Goal: Task Accomplishment & Management: Manage account settings

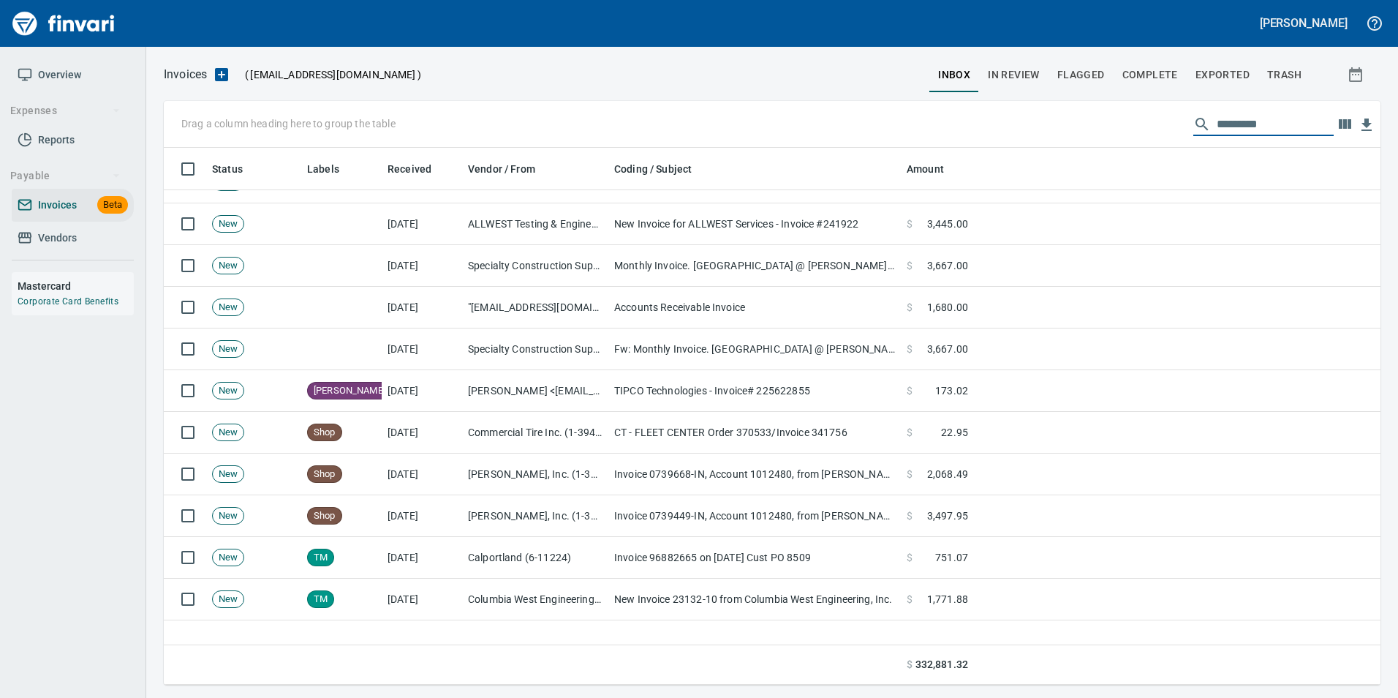
scroll to position [366, 0]
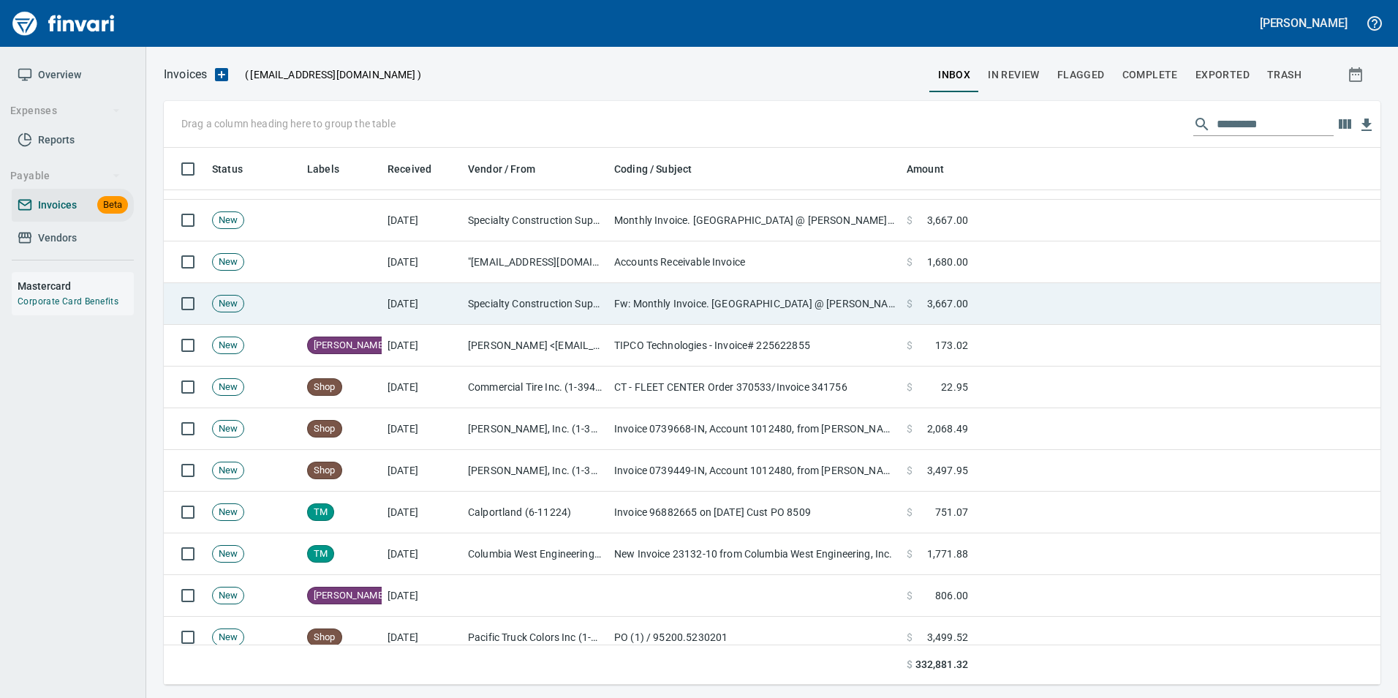
click at [588, 301] on td "Specialty Construction Supply (1-38823)" at bounding box center [535, 304] width 146 height 42
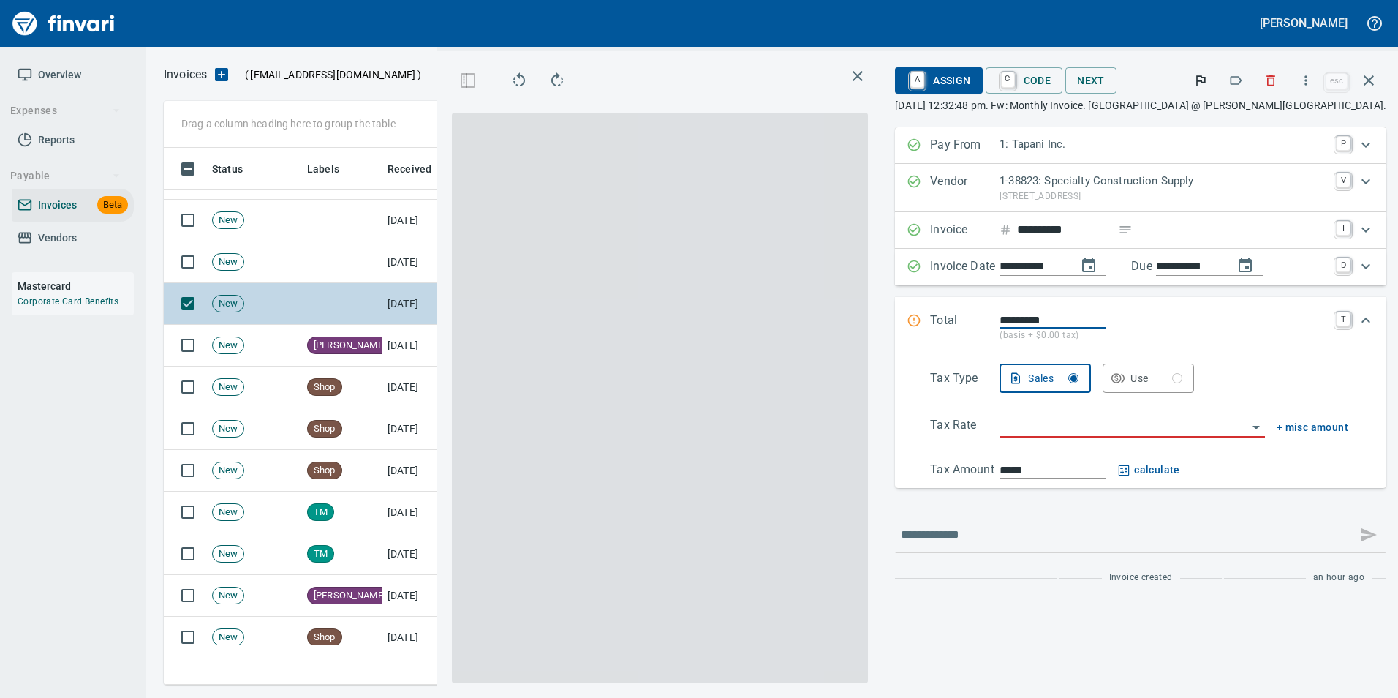
scroll to position [526, 829]
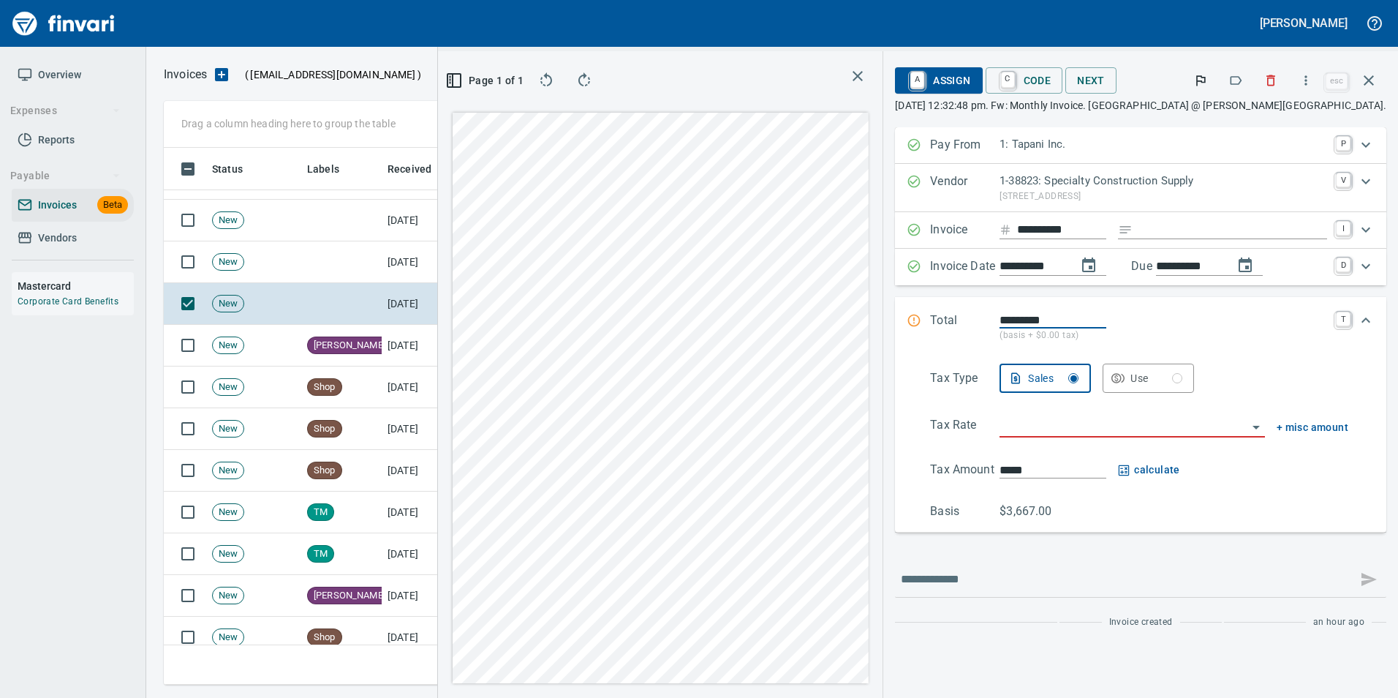
click at [1235, 78] on icon "button" at bounding box center [1236, 80] width 15 height 15
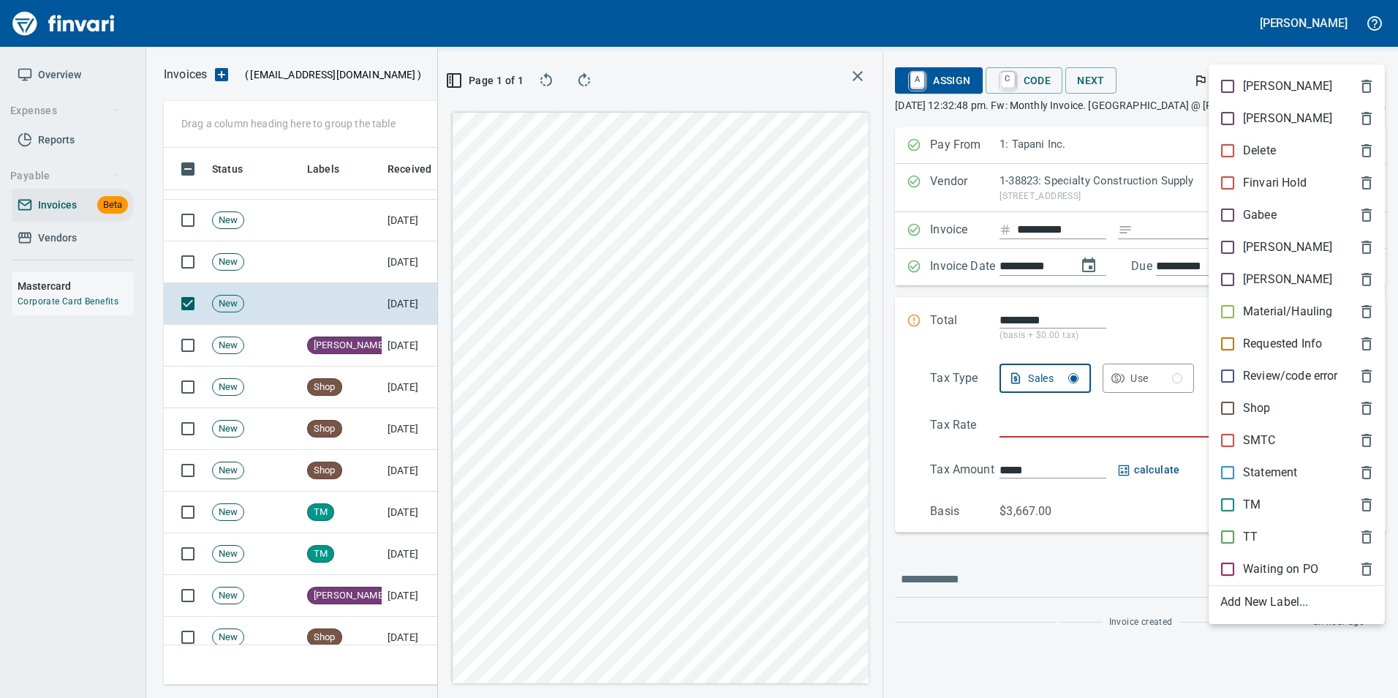
click at [1269, 244] on p "[PERSON_NAME]" at bounding box center [1287, 247] width 89 height 18
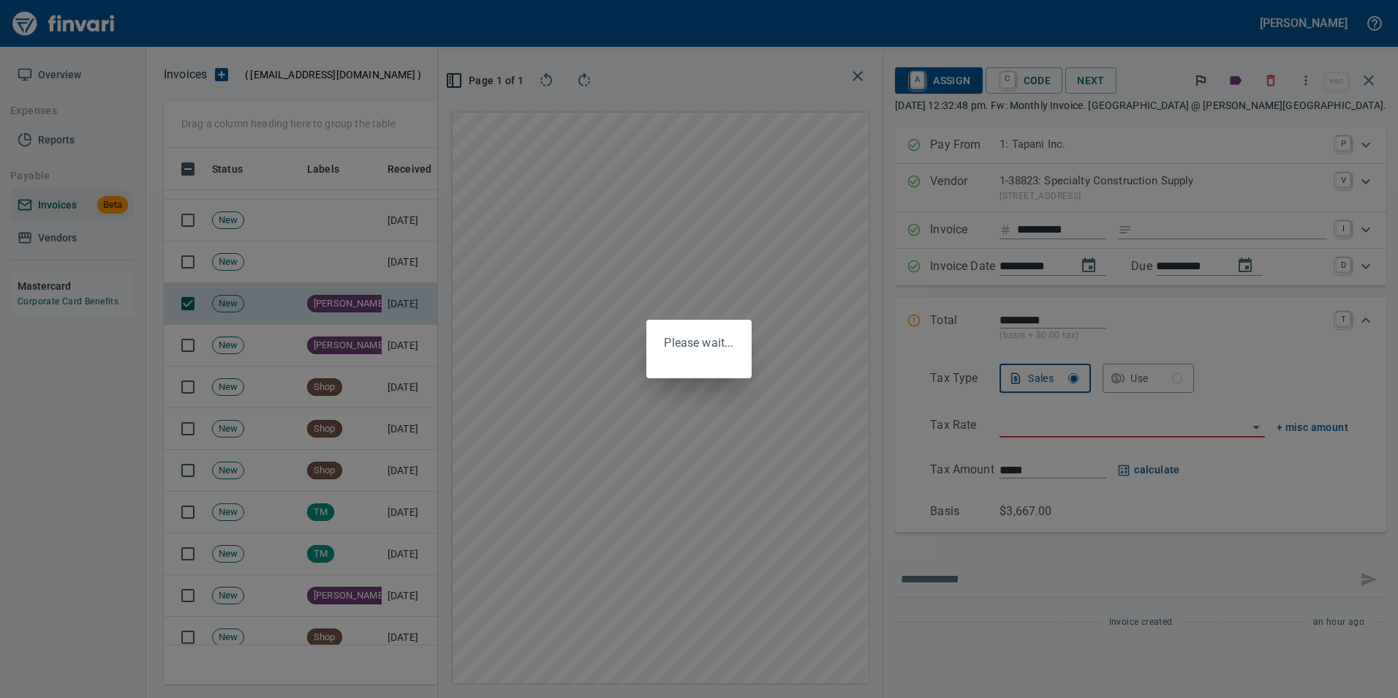
click at [1376, 80] on div "Please wait..." at bounding box center [699, 349] width 1398 height 698
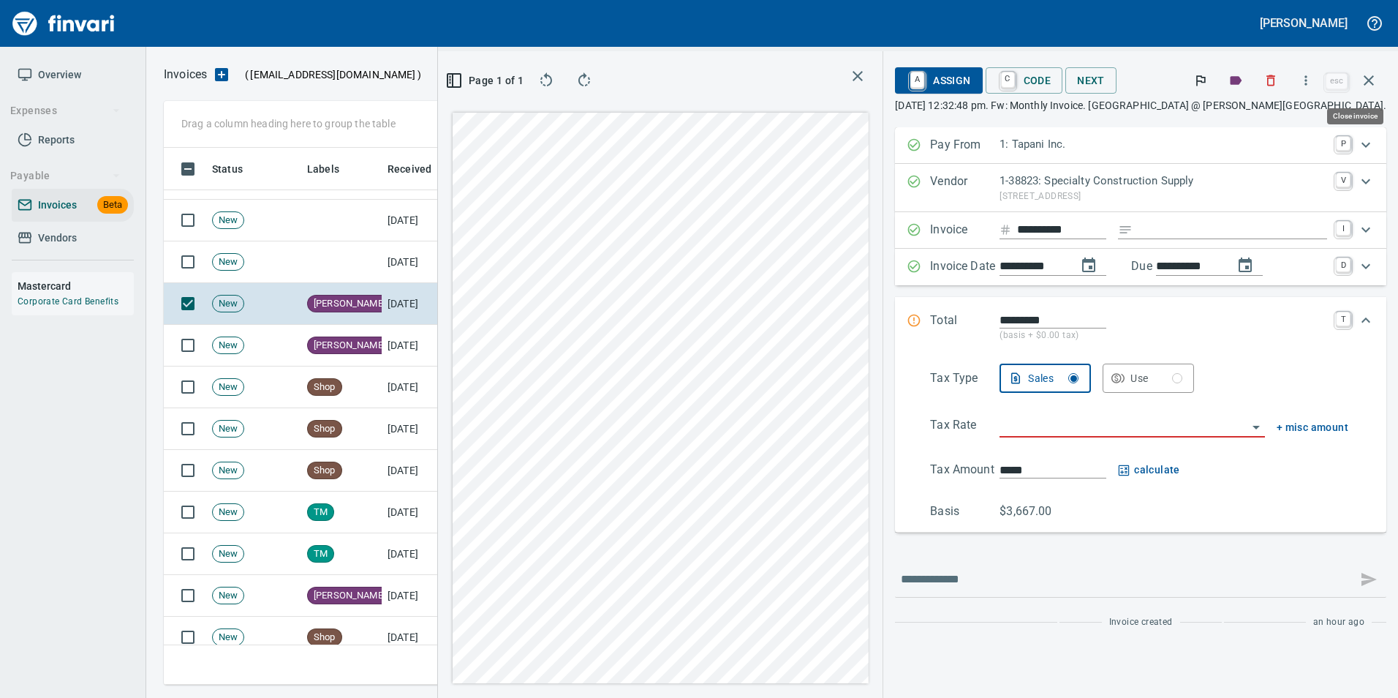
click at [1376, 80] on icon "button" at bounding box center [1369, 81] width 18 height 18
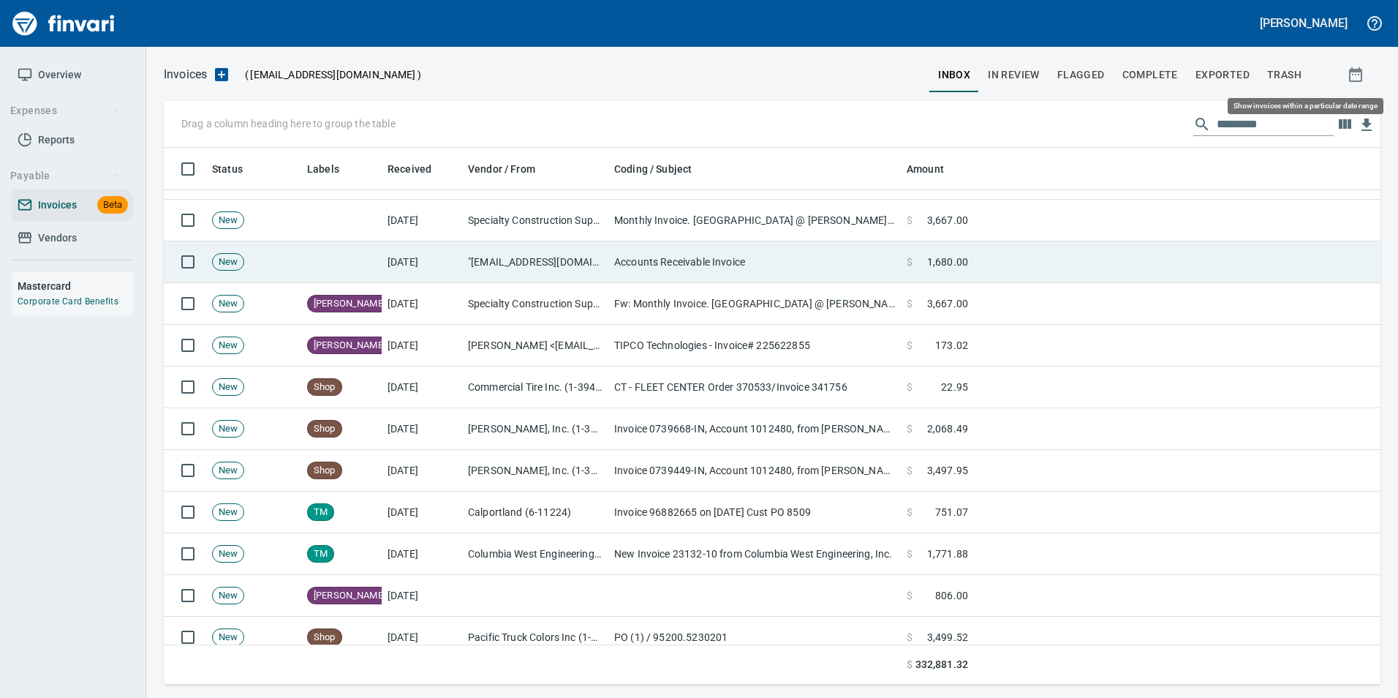
scroll to position [526, 1195]
click at [800, 264] on td "Accounts Receivable Invoice" at bounding box center [754, 262] width 293 height 42
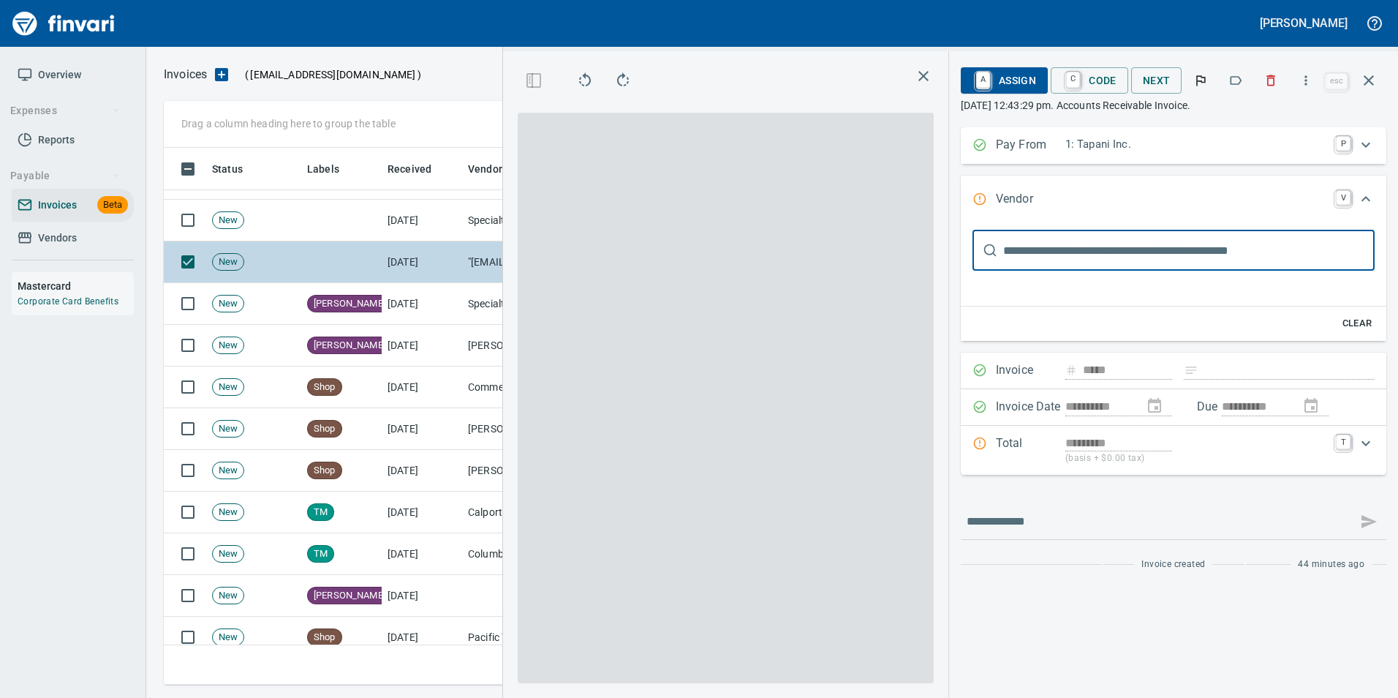
scroll to position [12, 0]
type input "**********"
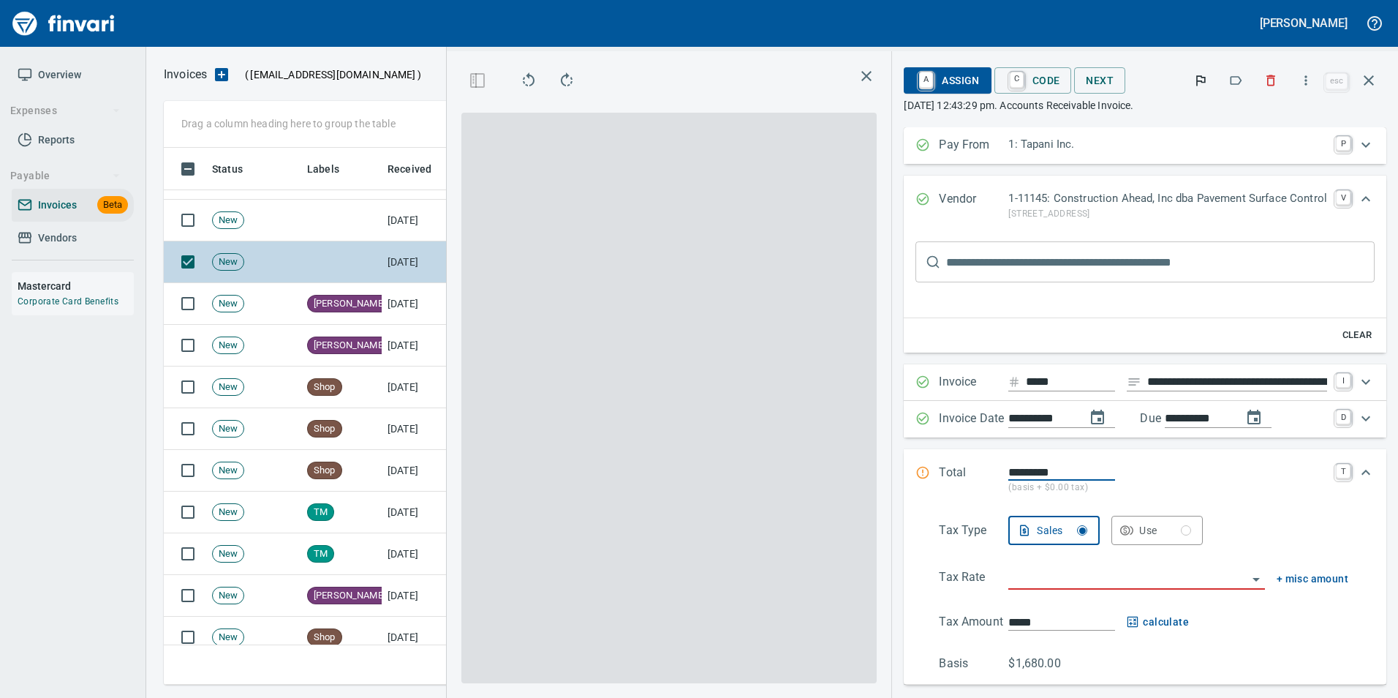
scroll to position [0, 0]
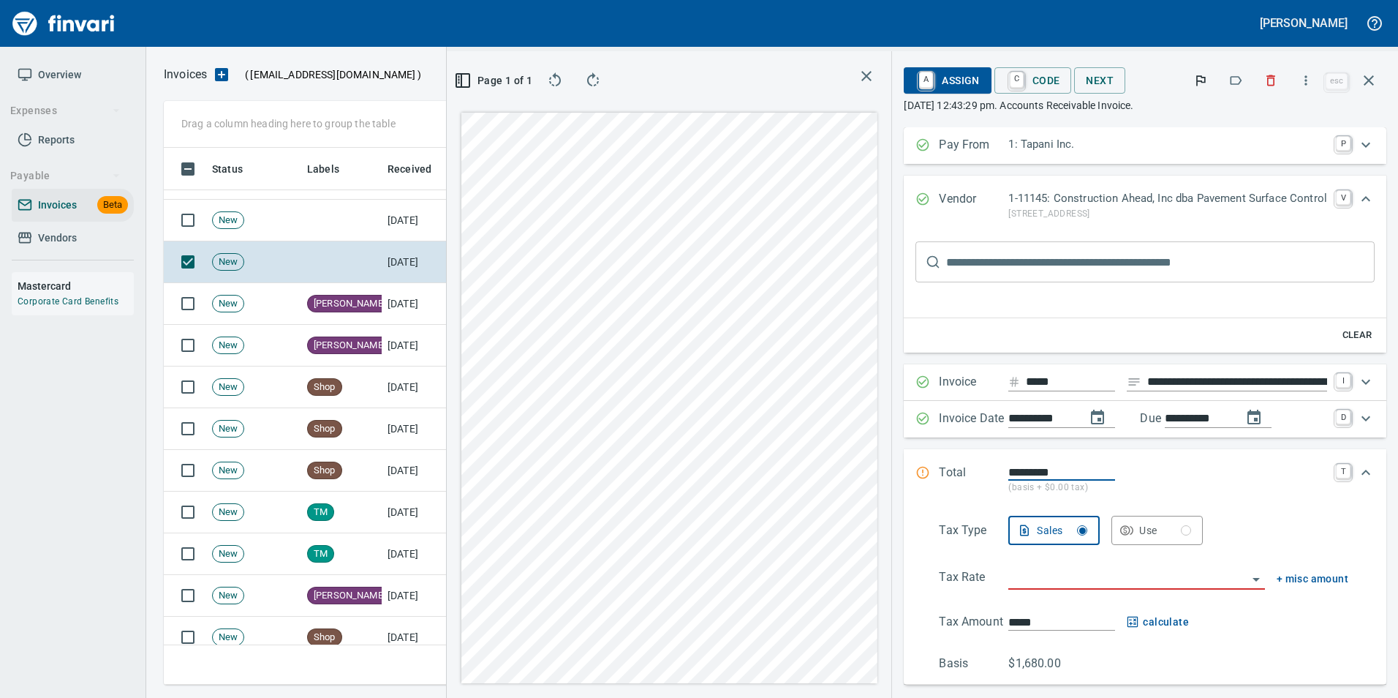
click at [1236, 84] on icon "button" at bounding box center [1237, 80] width 12 height 9
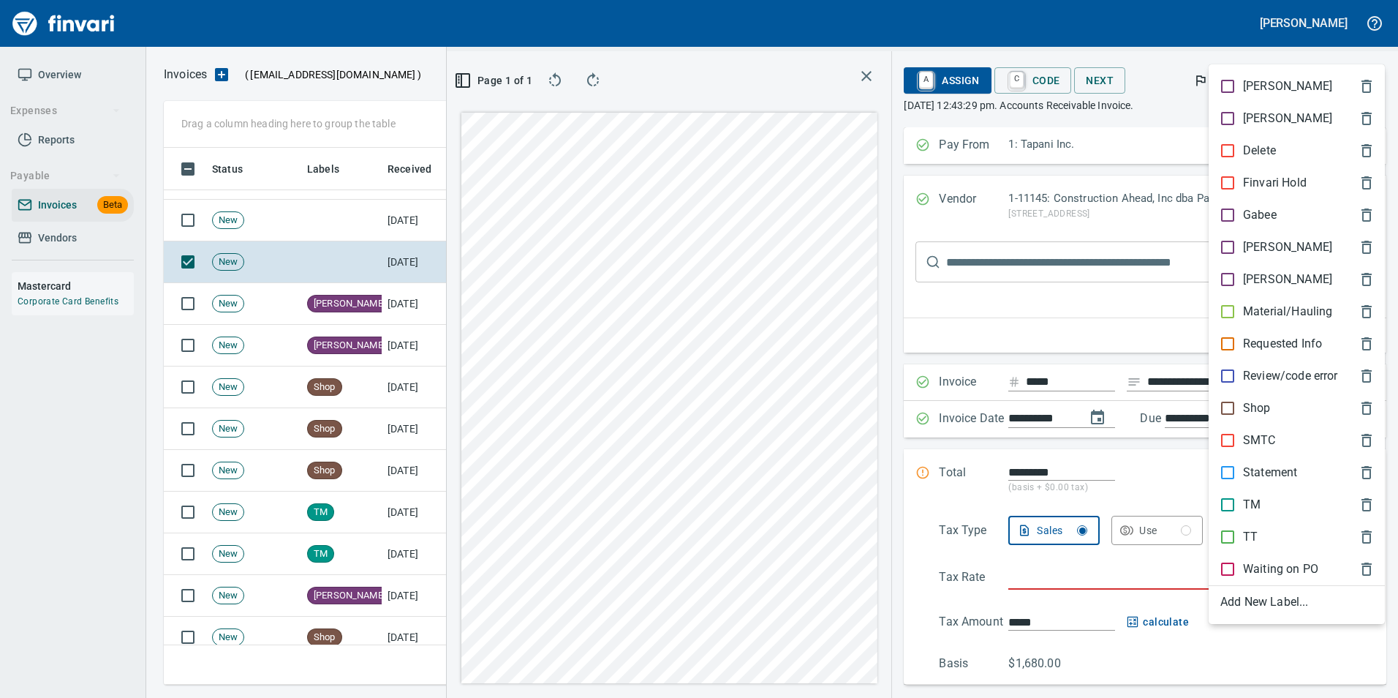
scroll to position [526, 829]
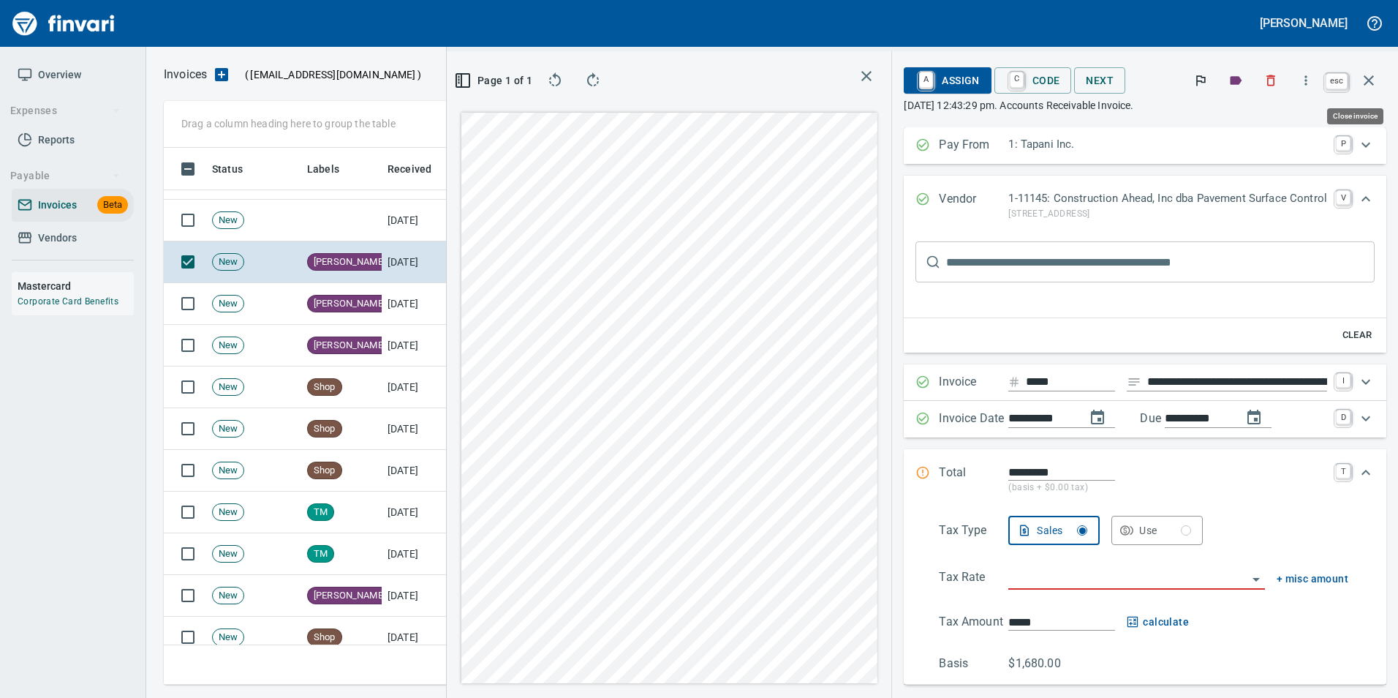
click at [1383, 81] on button "button" at bounding box center [1369, 80] width 35 height 35
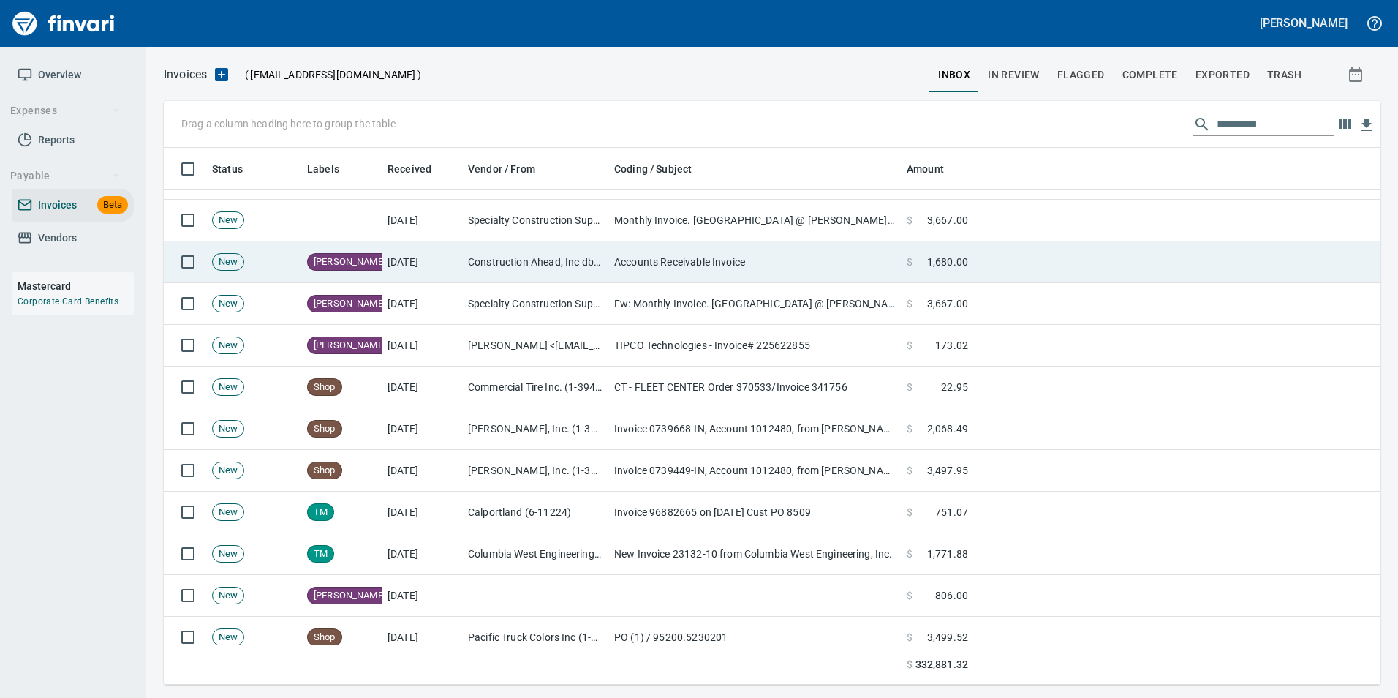
scroll to position [526, 1193]
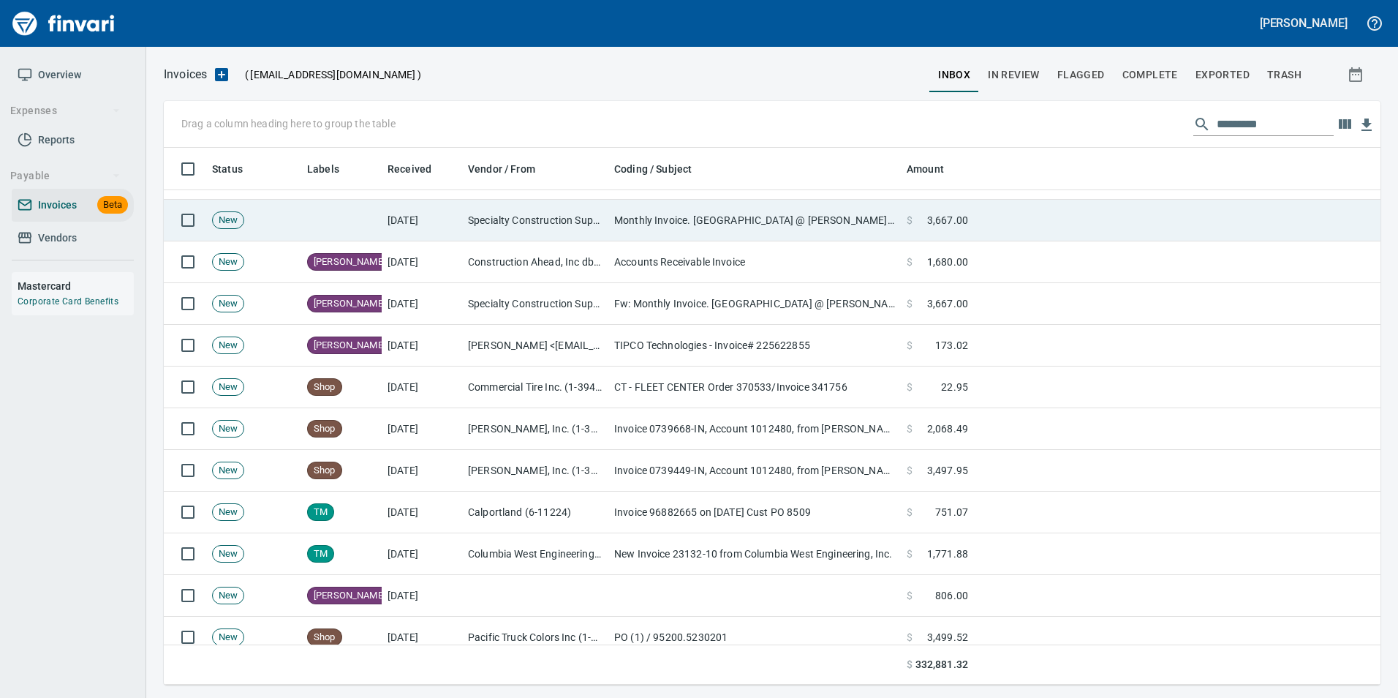
click at [669, 225] on td "Monthly Invoice. [GEOGRAPHIC_DATA] @ [PERSON_NAME][GEOGRAPHIC_DATA] #250502" at bounding box center [754, 221] width 293 height 42
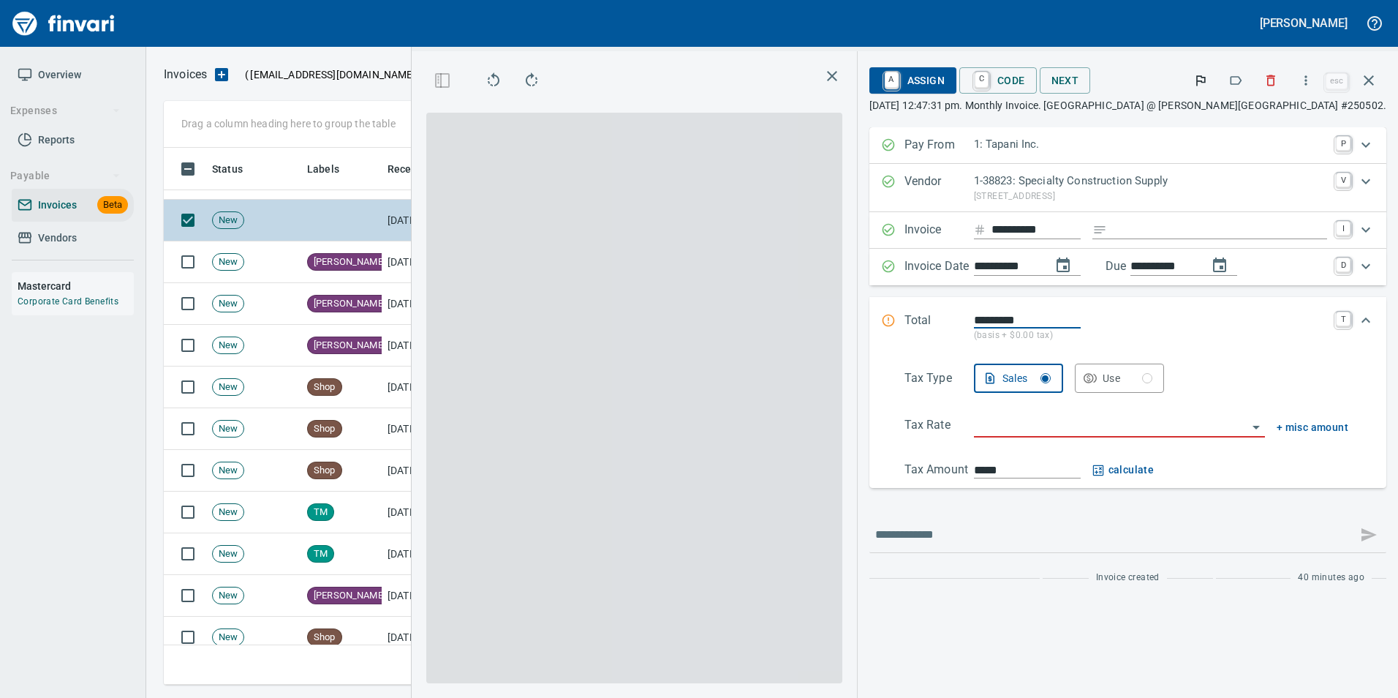
scroll to position [526, 829]
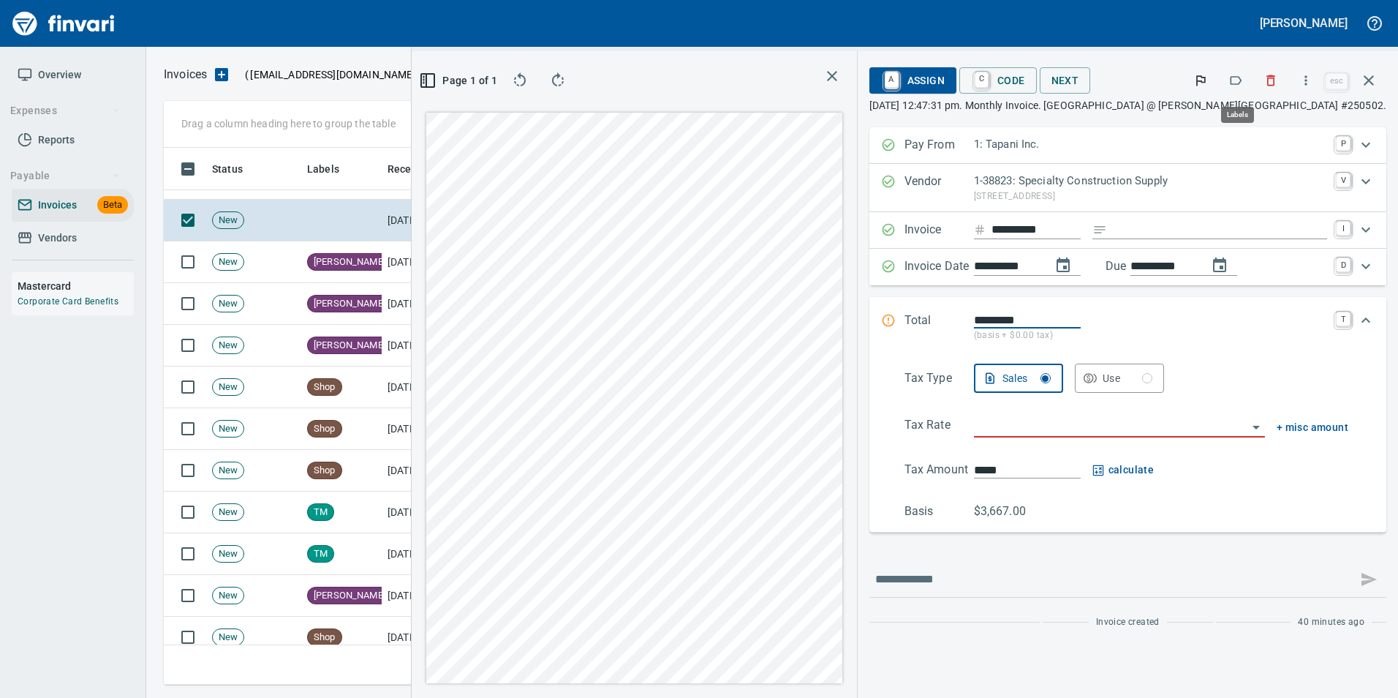
click at [1240, 83] on icon "button" at bounding box center [1236, 80] width 15 height 15
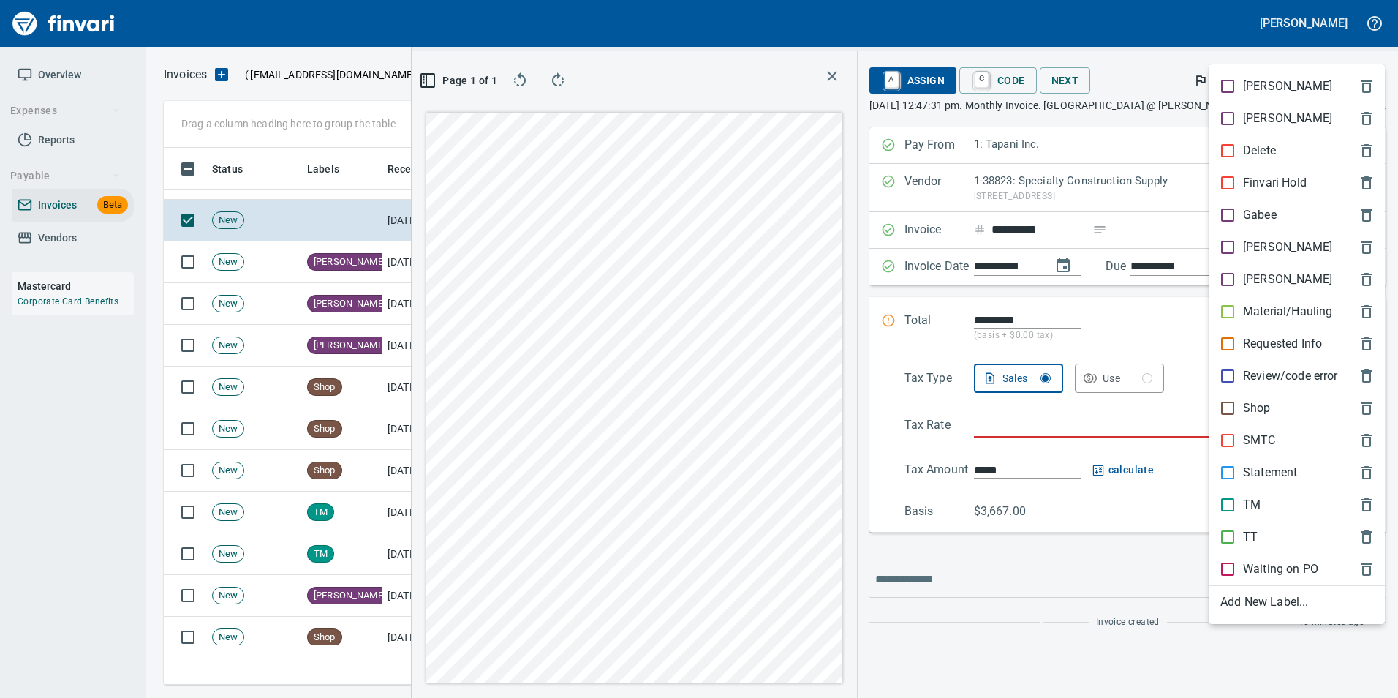
click at [1270, 249] on p "[PERSON_NAME]" at bounding box center [1287, 247] width 89 height 18
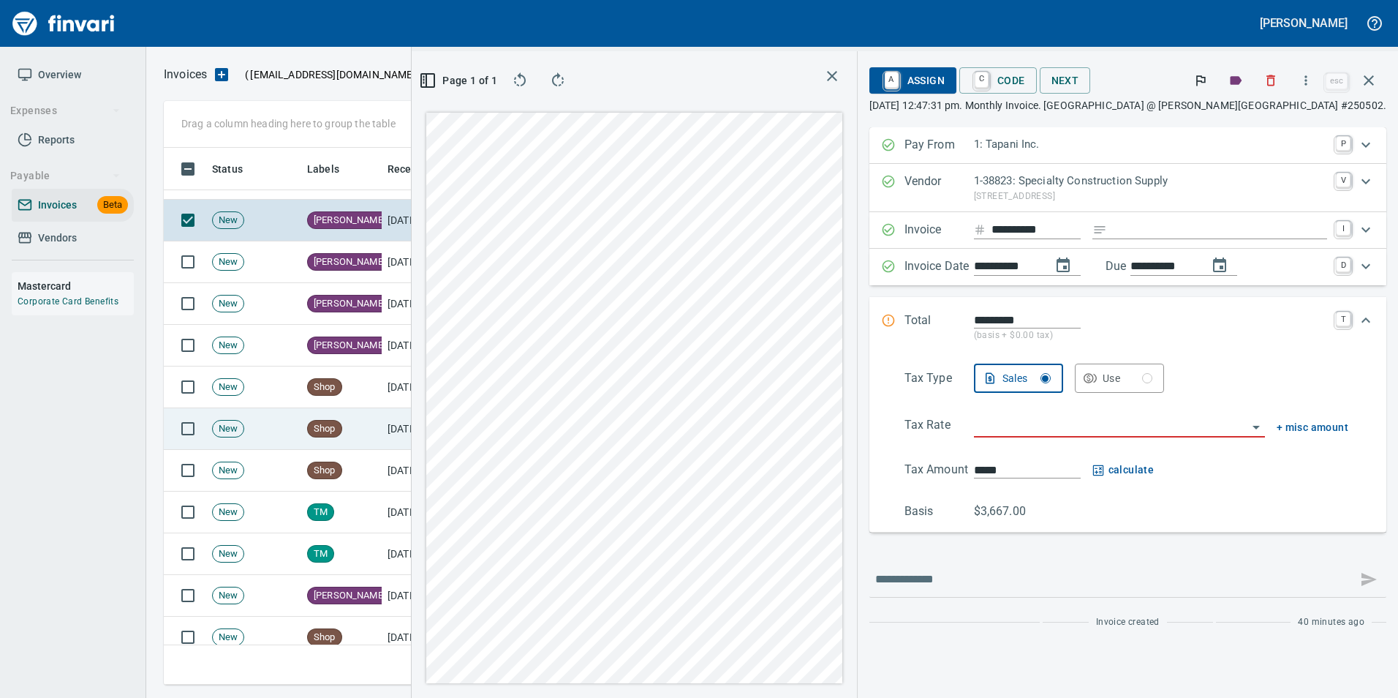
drag, startPoint x: 1368, startPoint y: 77, endPoint x: 890, endPoint y: 446, distance: 603.7
click at [1368, 76] on icon "button" at bounding box center [1369, 81] width 18 height 18
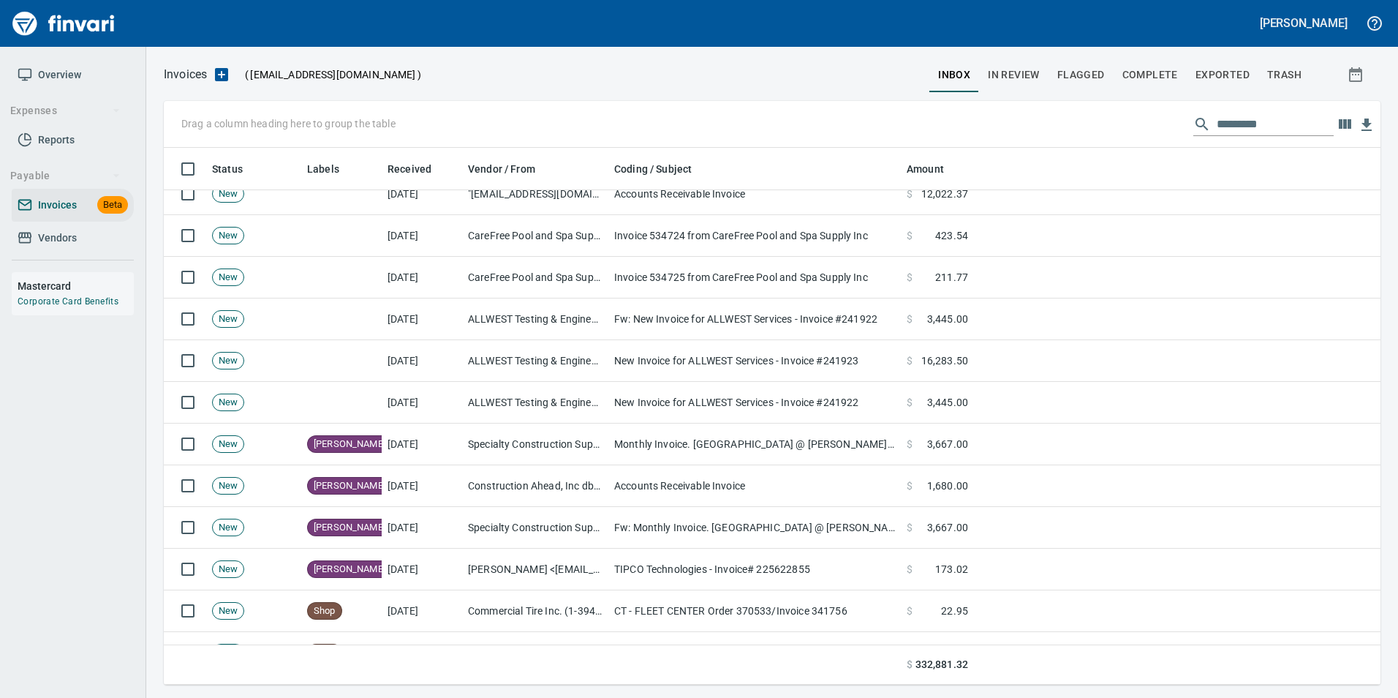
scroll to position [73, 0]
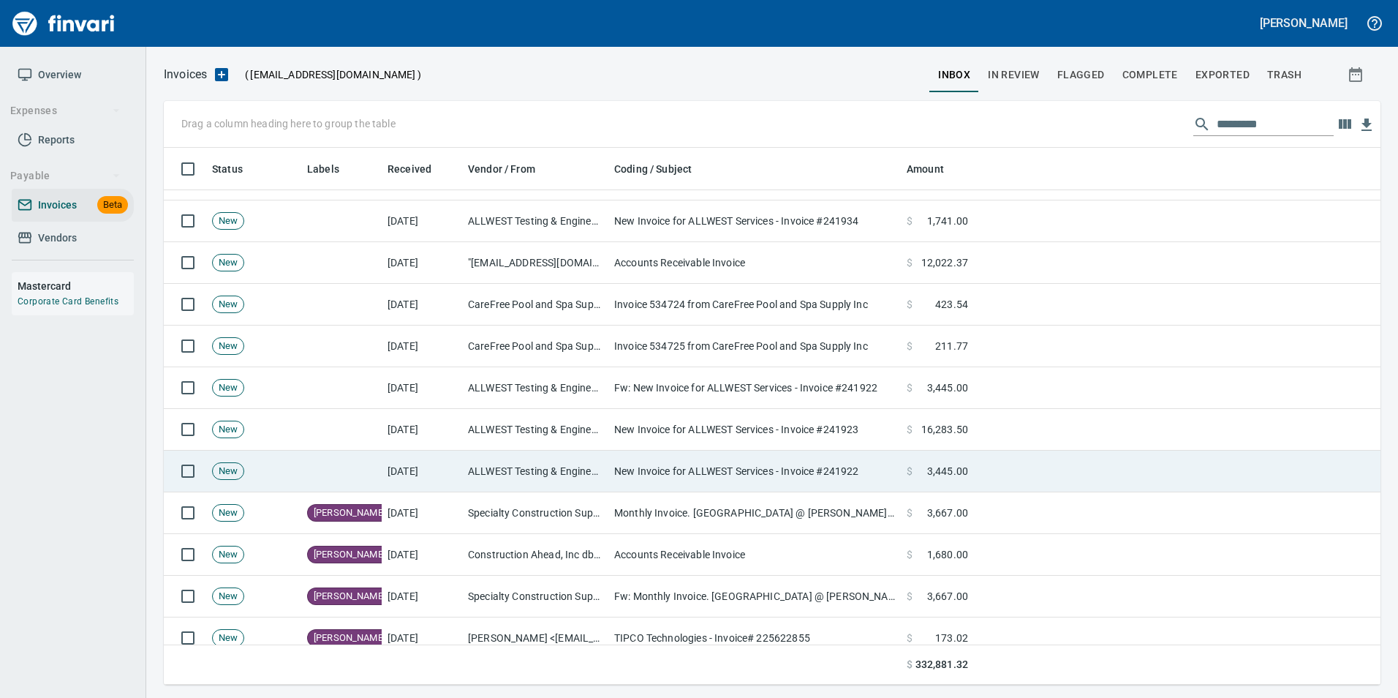
click at [595, 490] on td "ALLWEST Testing & Engineering Inc (1-39019)" at bounding box center [535, 472] width 146 height 42
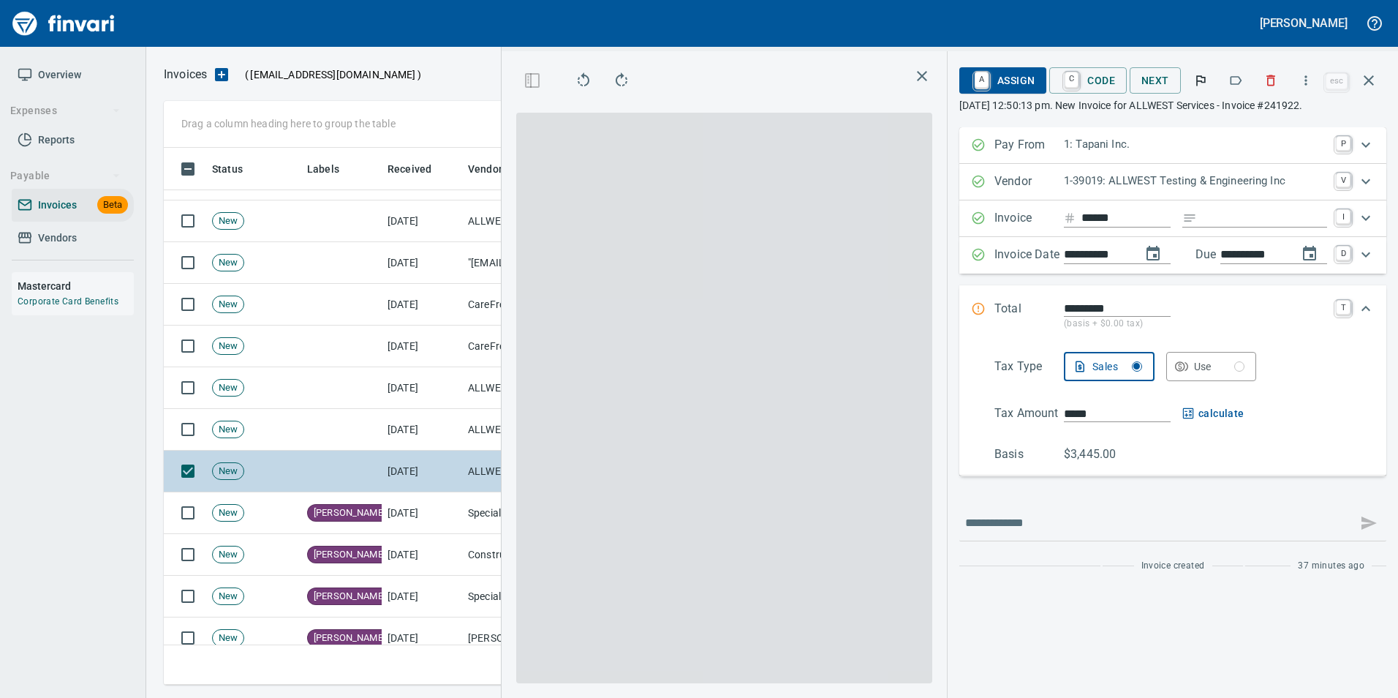
scroll to position [526, 829]
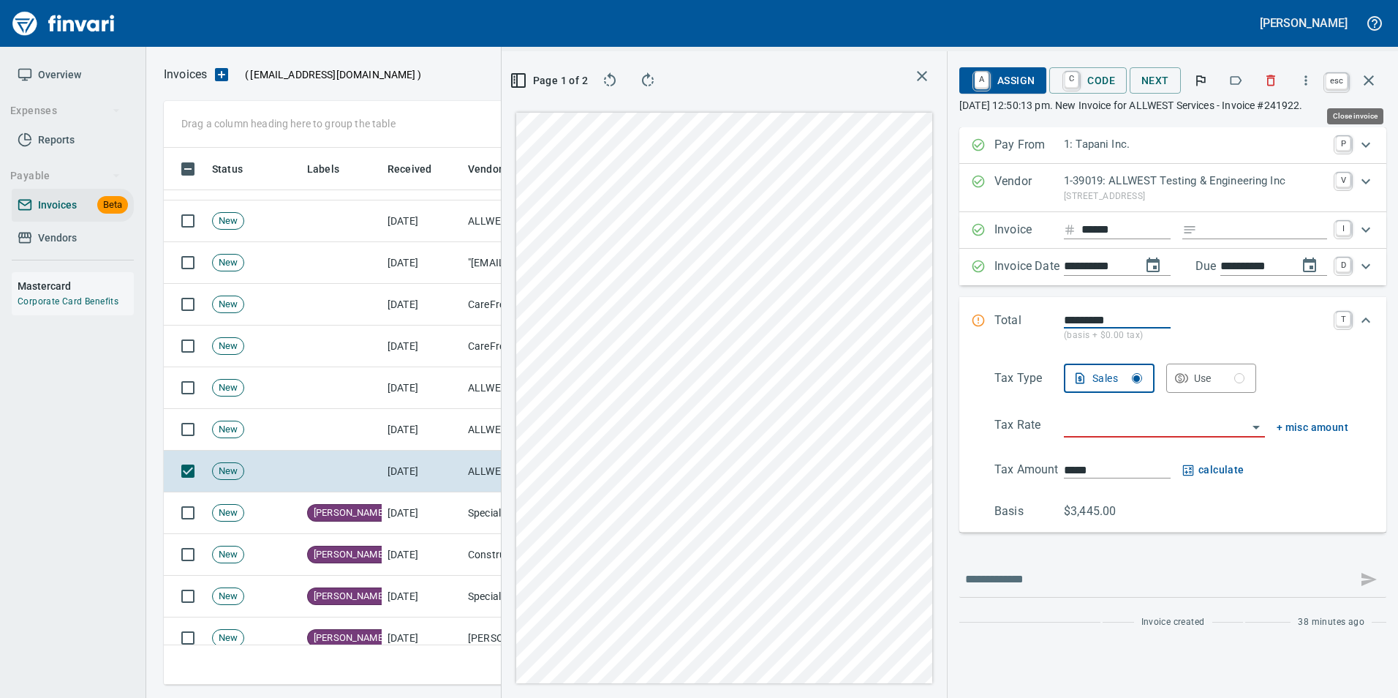
click at [1374, 76] on icon "button" at bounding box center [1369, 81] width 18 height 18
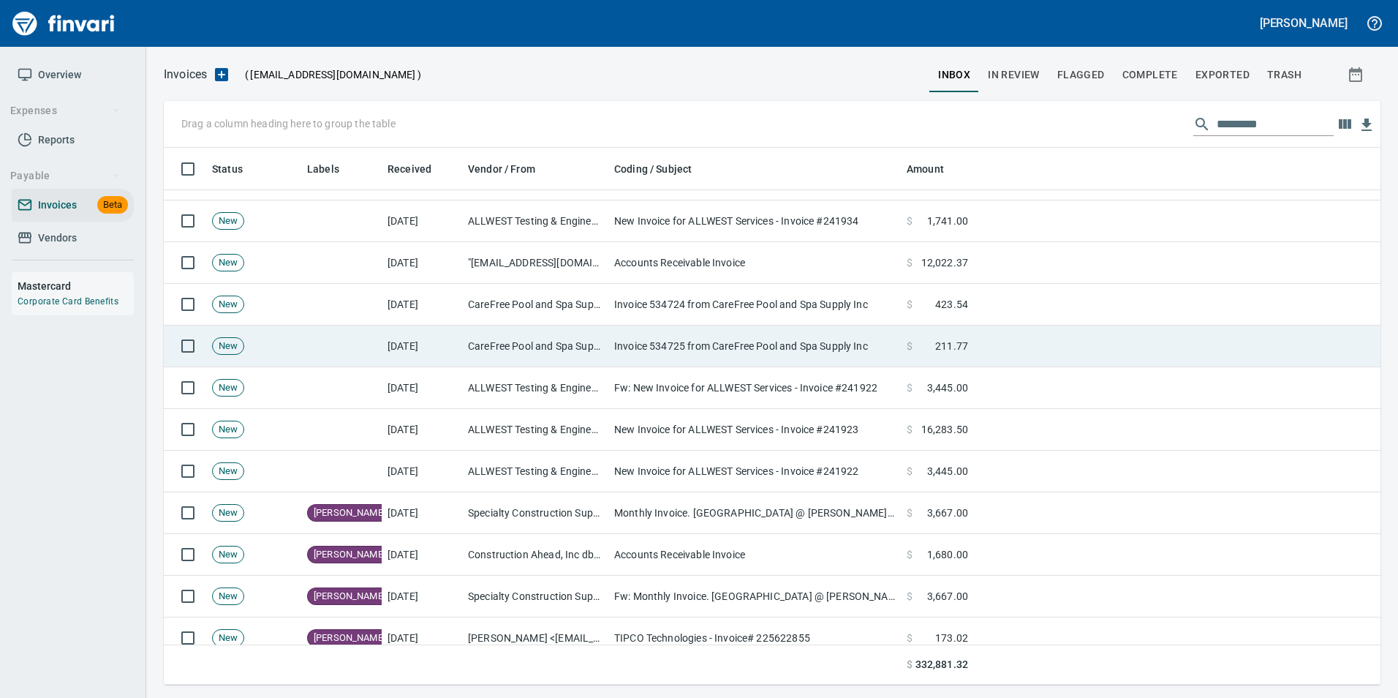
scroll to position [526, 1193]
click at [527, 339] on td "CareFree Pool and Spa Supply Inc (1-22613)" at bounding box center [535, 346] width 146 height 42
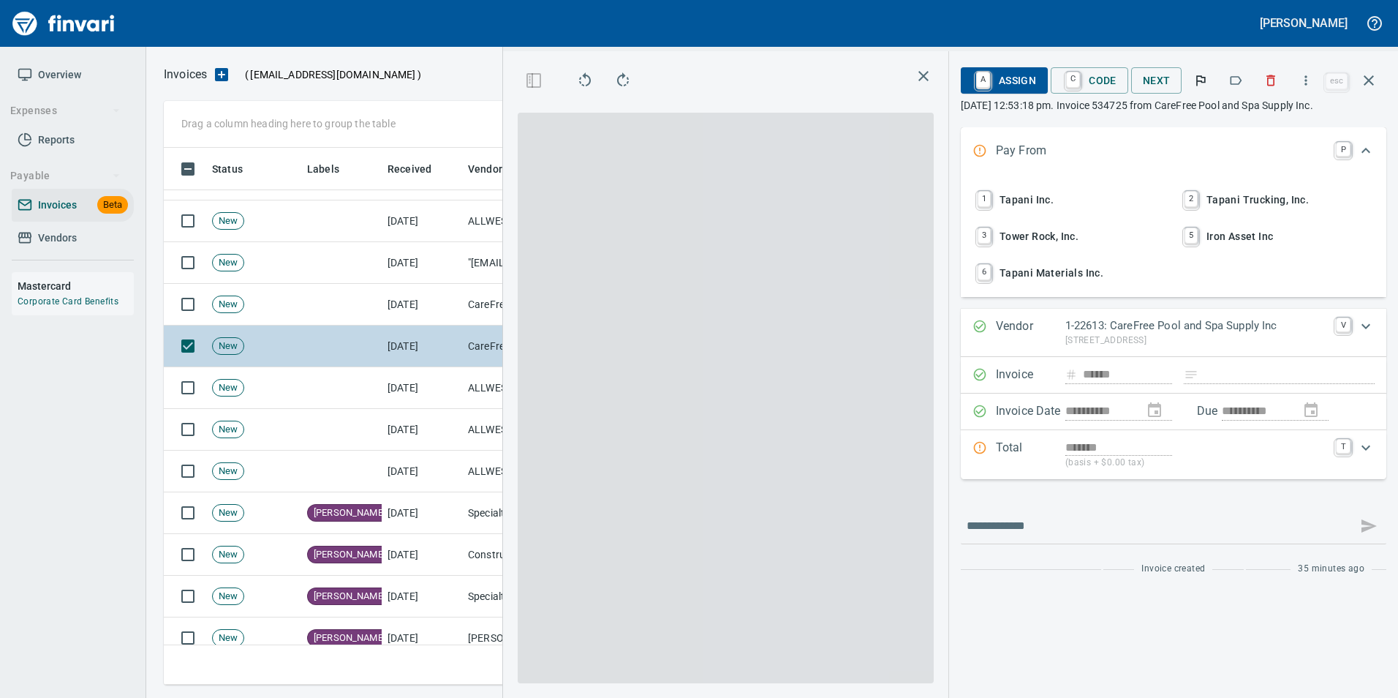
scroll to position [526, 829]
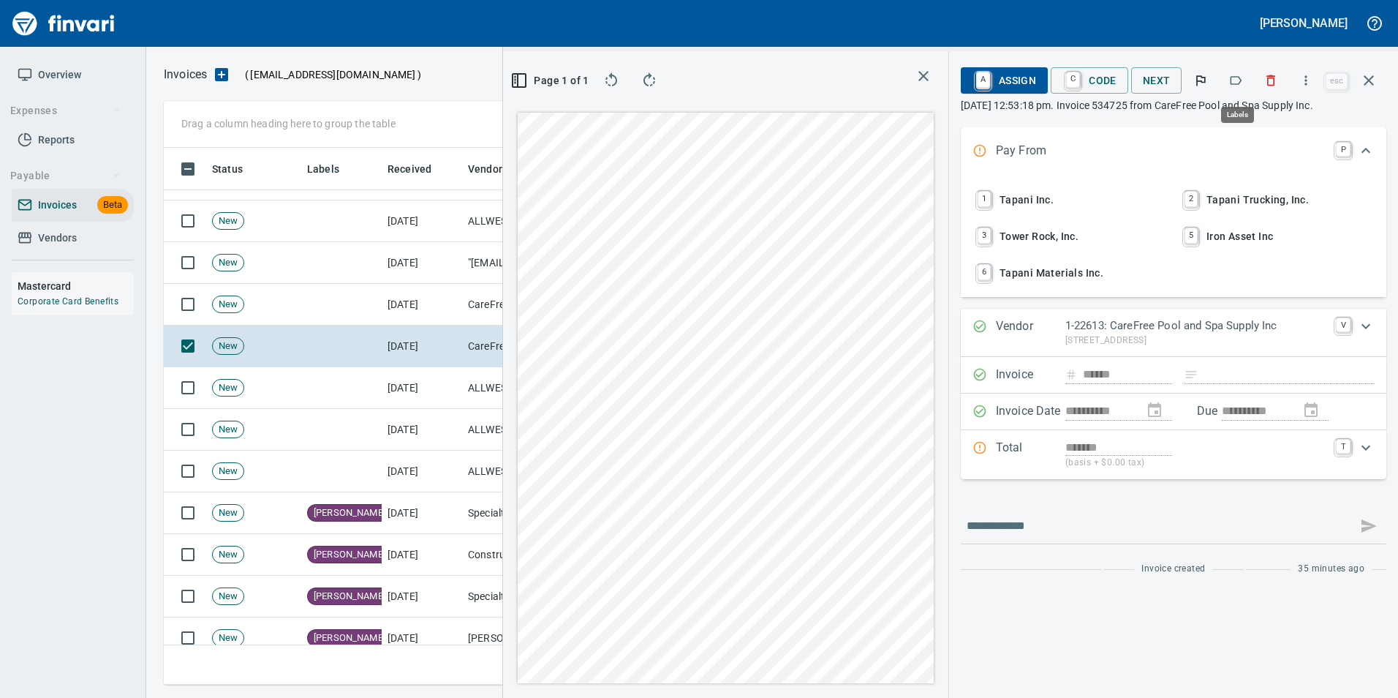
click at [1238, 87] on icon "button" at bounding box center [1236, 80] width 15 height 15
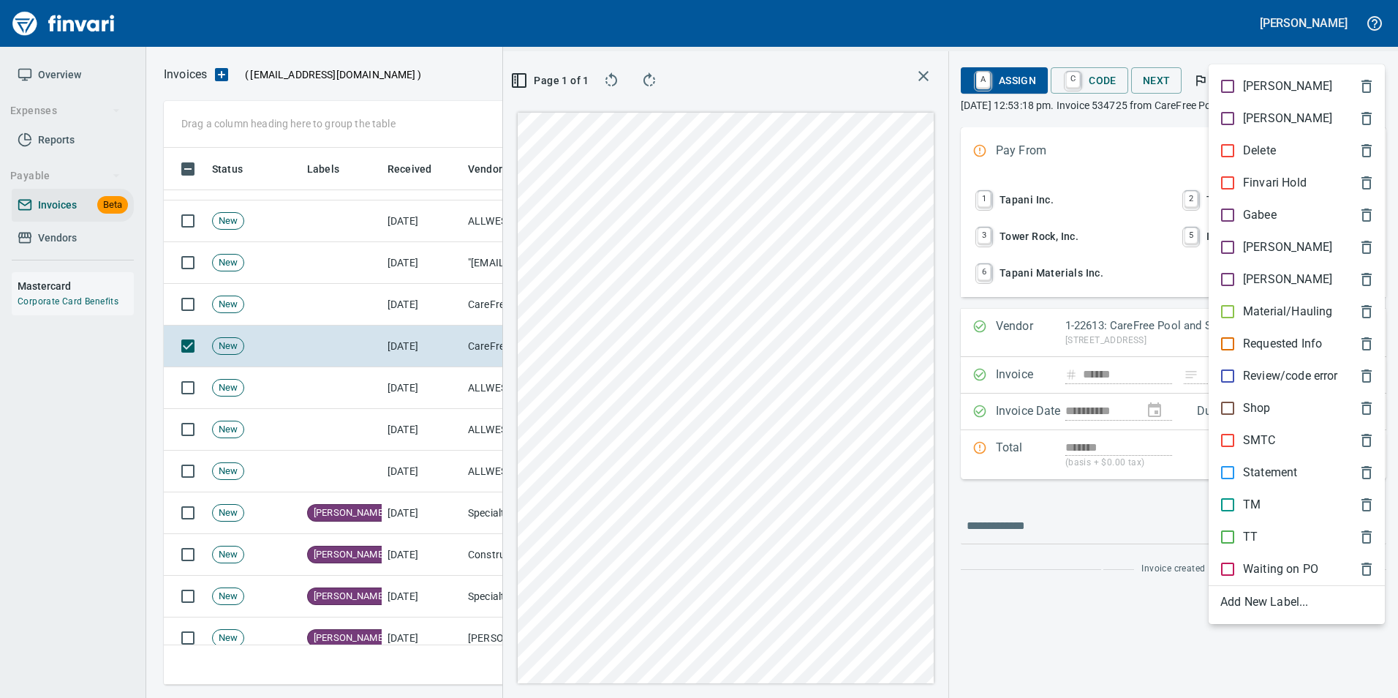
click at [1273, 243] on span "[PERSON_NAME]" at bounding box center [1285, 247] width 129 height 18
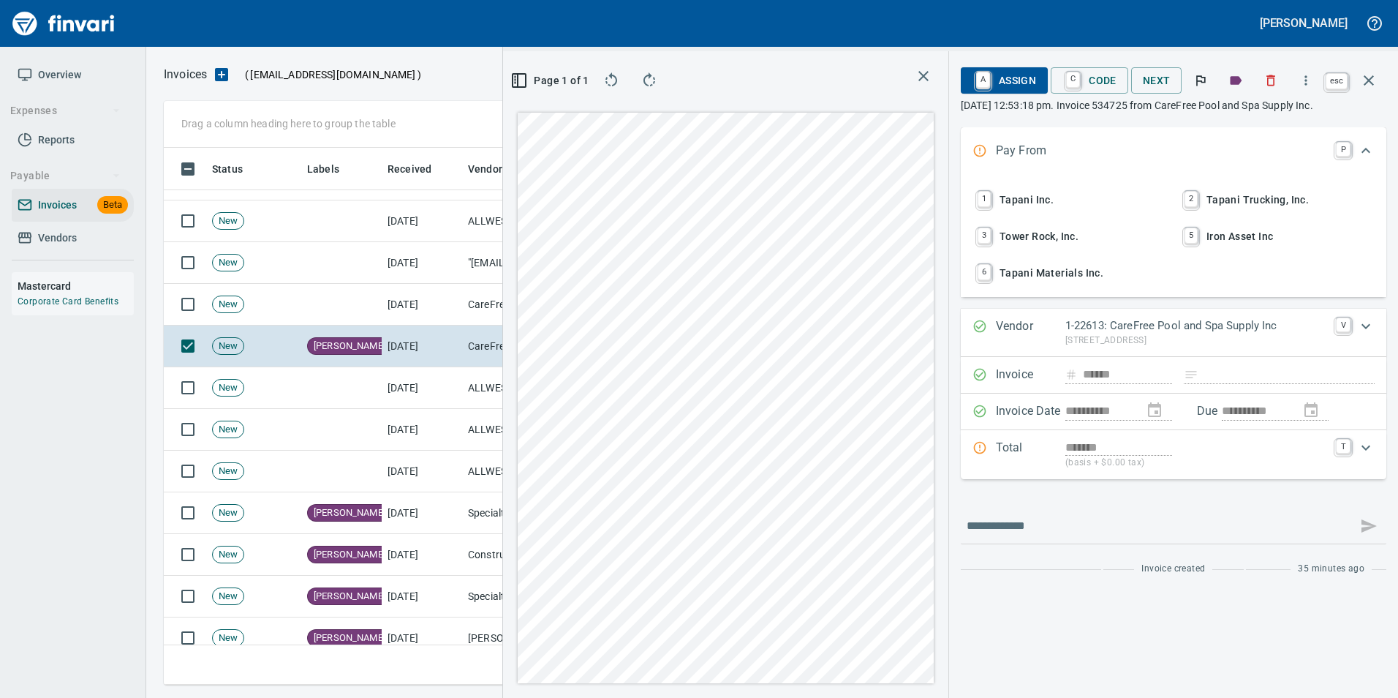
click at [1363, 86] on icon "button" at bounding box center [1369, 81] width 18 height 18
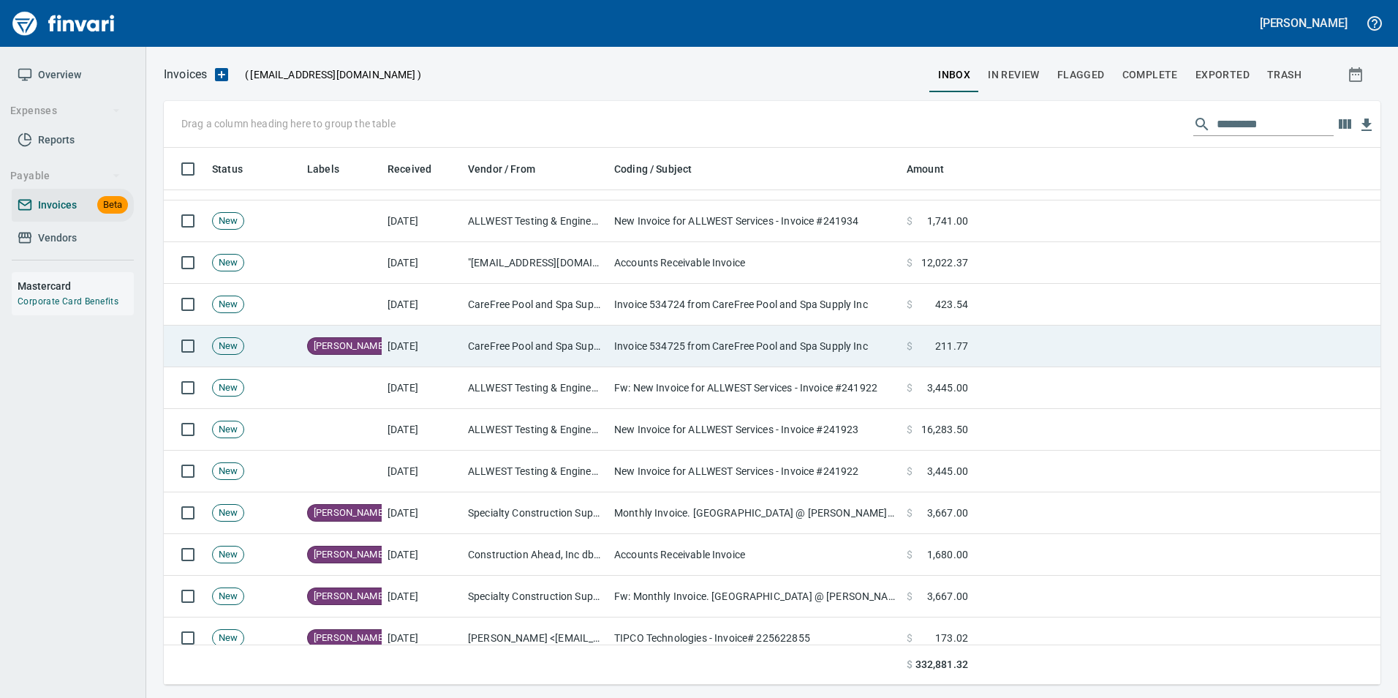
scroll to position [1, 1]
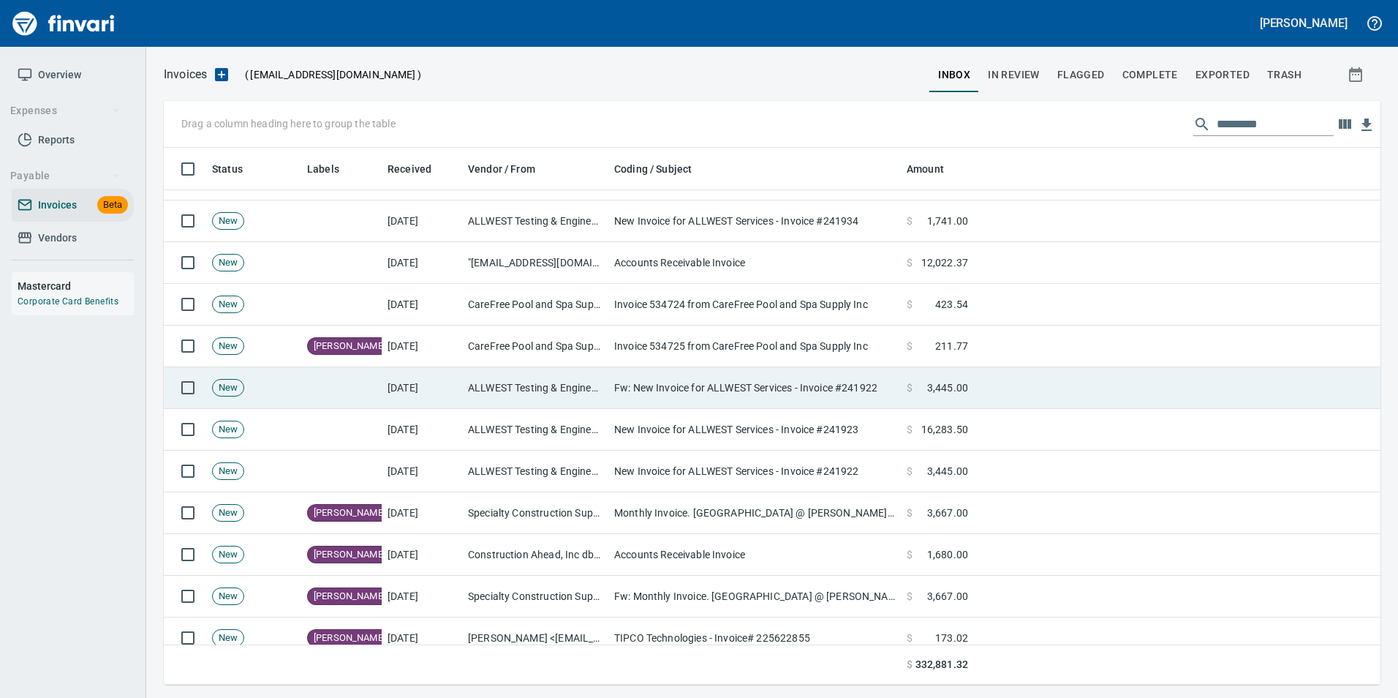
click at [464, 385] on td "ALLWEST Testing & Engineering Inc (1-39019)" at bounding box center [535, 388] width 146 height 42
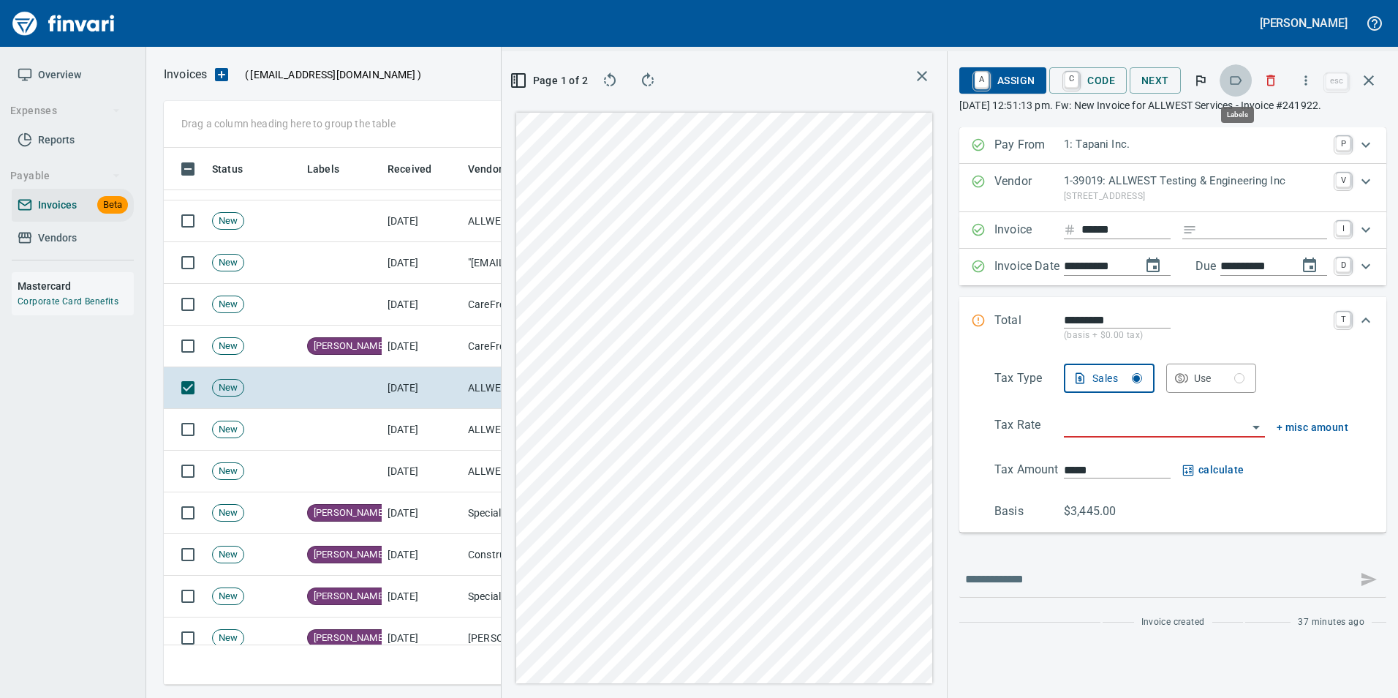
scroll to position [526, 829]
click at [1238, 70] on button "button" at bounding box center [1236, 80] width 32 height 32
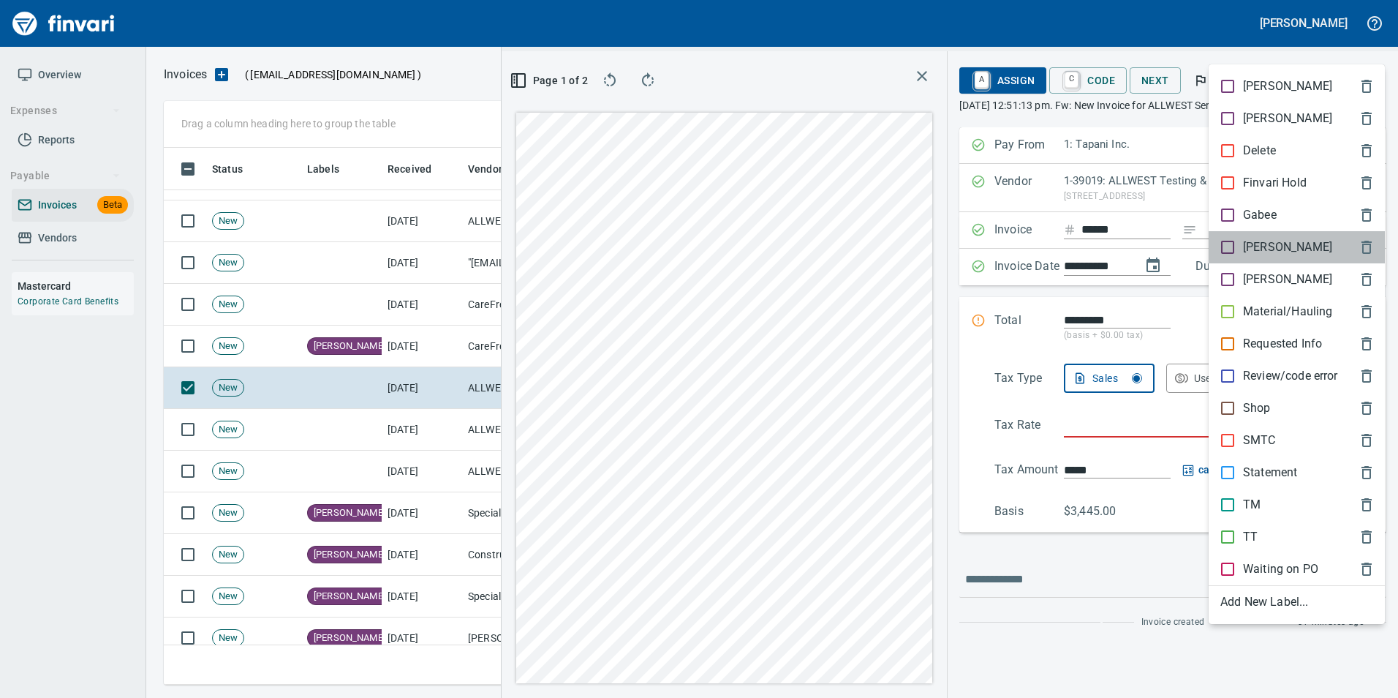
click at [1268, 246] on p "[PERSON_NAME]" at bounding box center [1287, 247] width 89 height 18
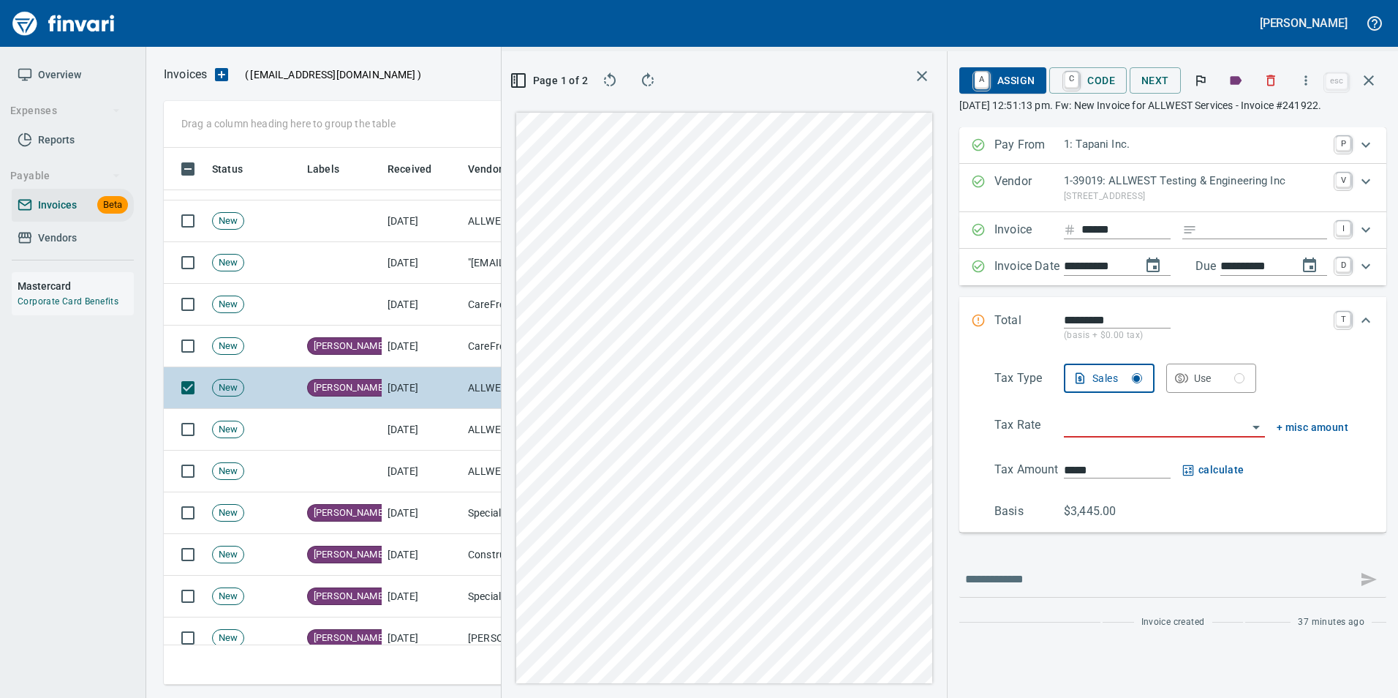
click at [1376, 83] on icon "button" at bounding box center [1369, 81] width 18 height 18
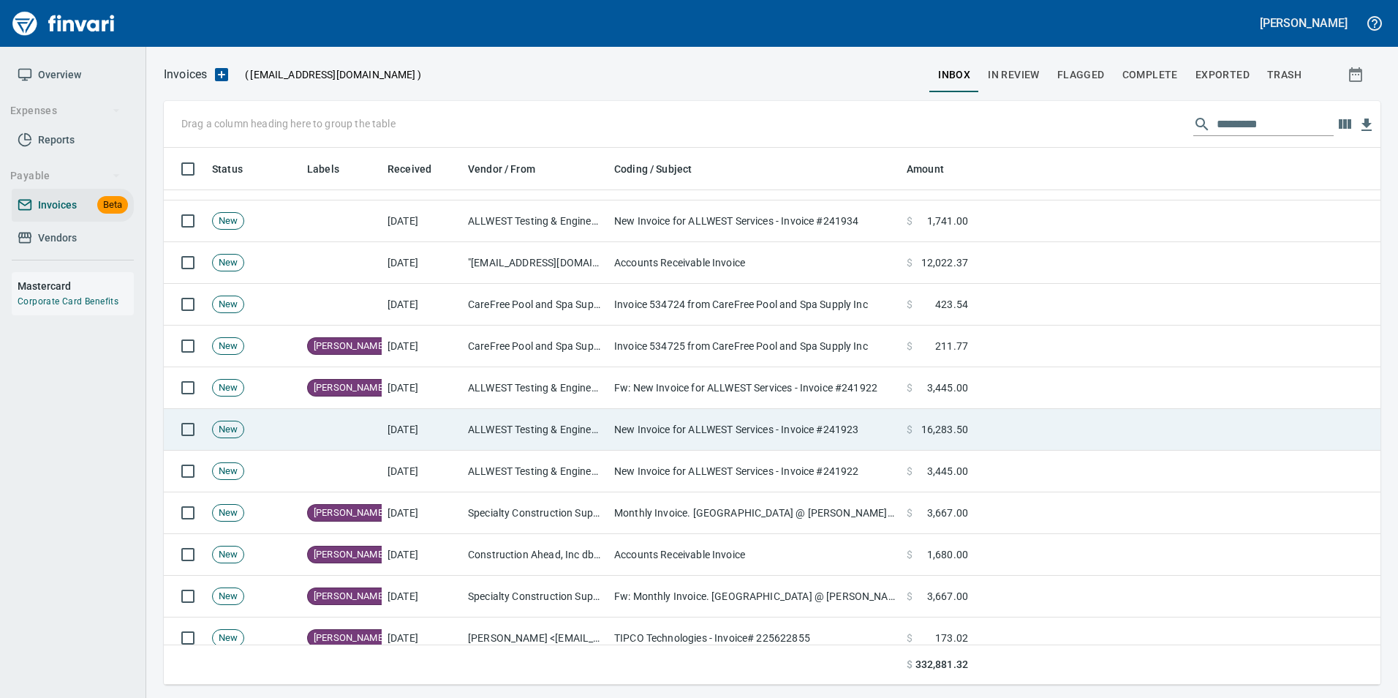
scroll to position [1, 1]
click at [482, 424] on td "ALLWEST Testing & Engineering Inc (1-39019)" at bounding box center [535, 430] width 146 height 42
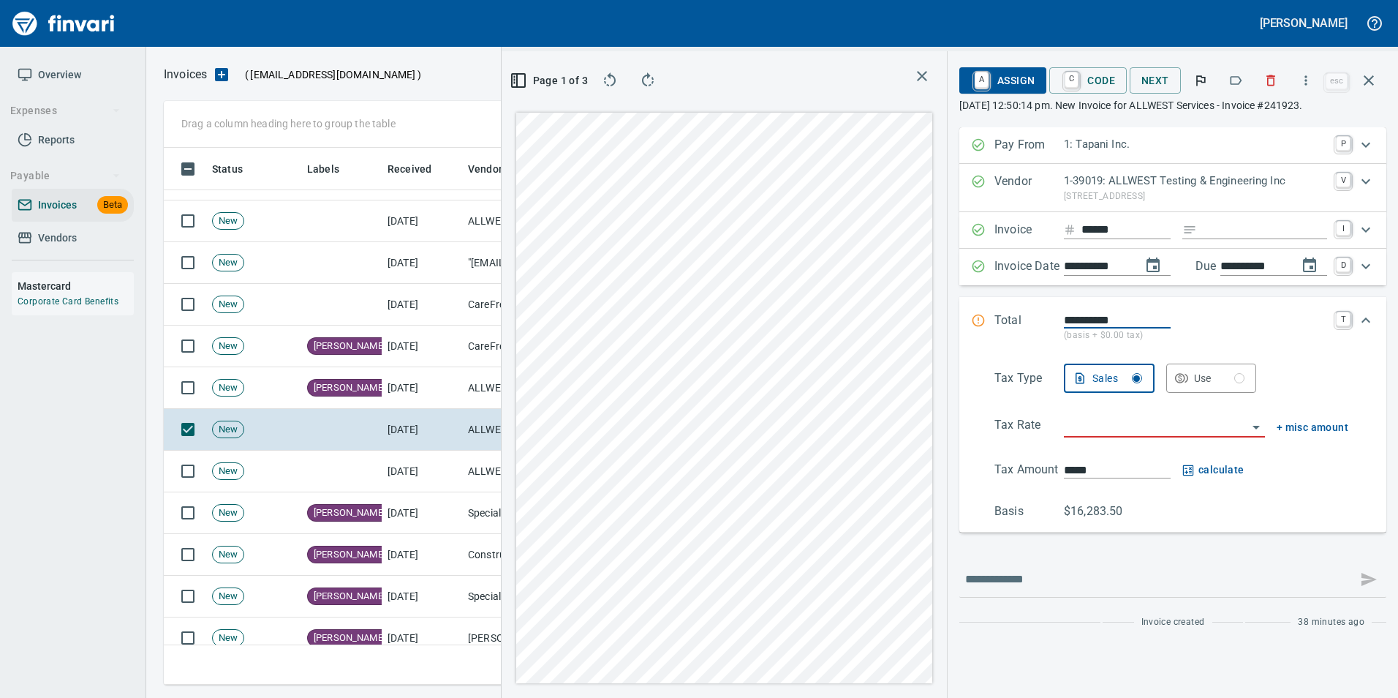
scroll to position [526, 829]
click at [1236, 83] on icon "button" at bounding box center [1236, 80] width 15 height 15
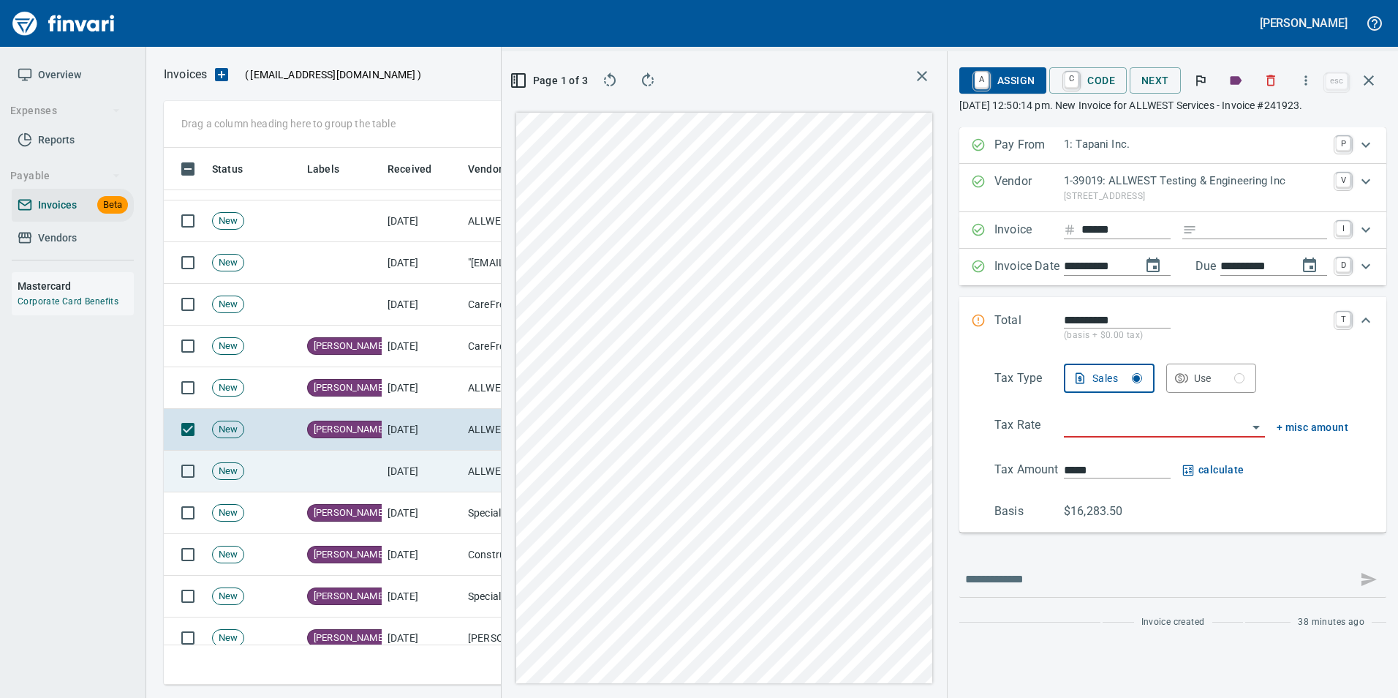
click at [1363, 86] on icon "button" at bounding box center [1369, 81] width 18 height 18
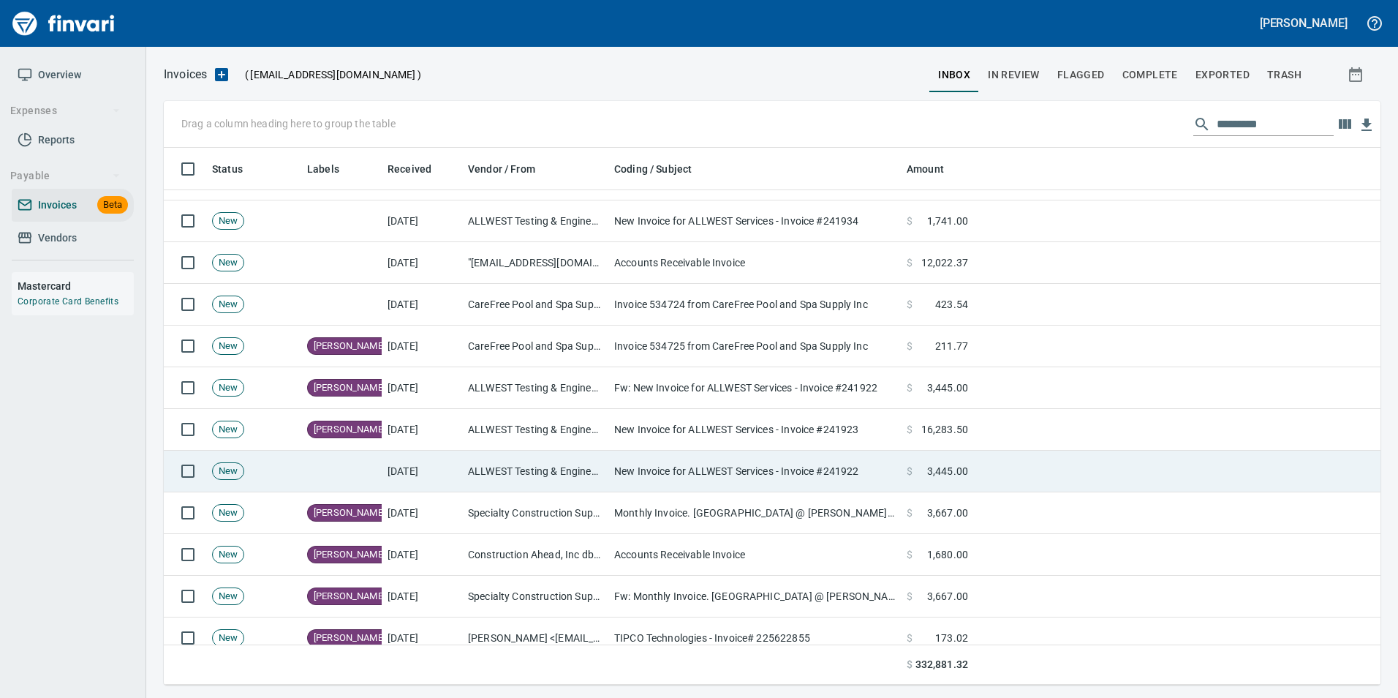
scroll to position [526, 1179]
click at [539, 464] on td "ALLWEST Testing & Engineering Inc (1-39019)" at bounding box center [535, 472] width 146 height 42
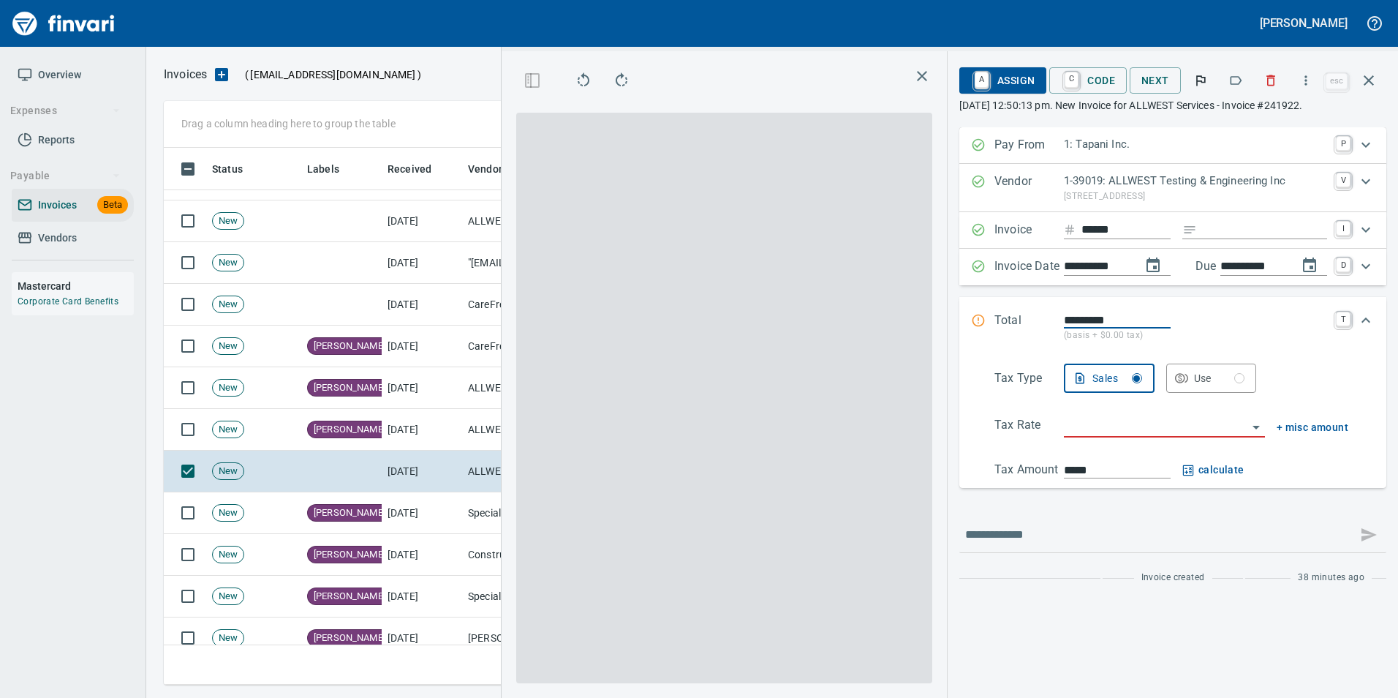
scroll to position [526, 829]
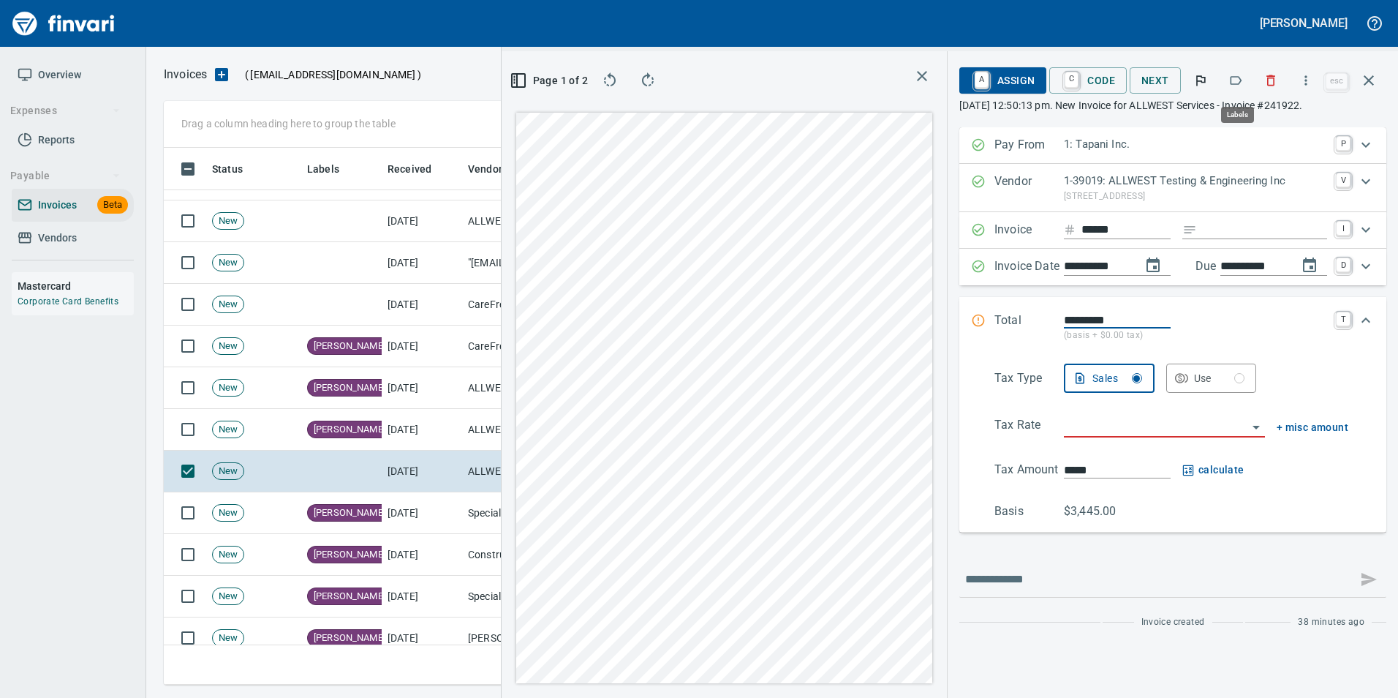
click at [1239, 82] on icon "button" at bounding box center [1236, 80] width 15 height 15
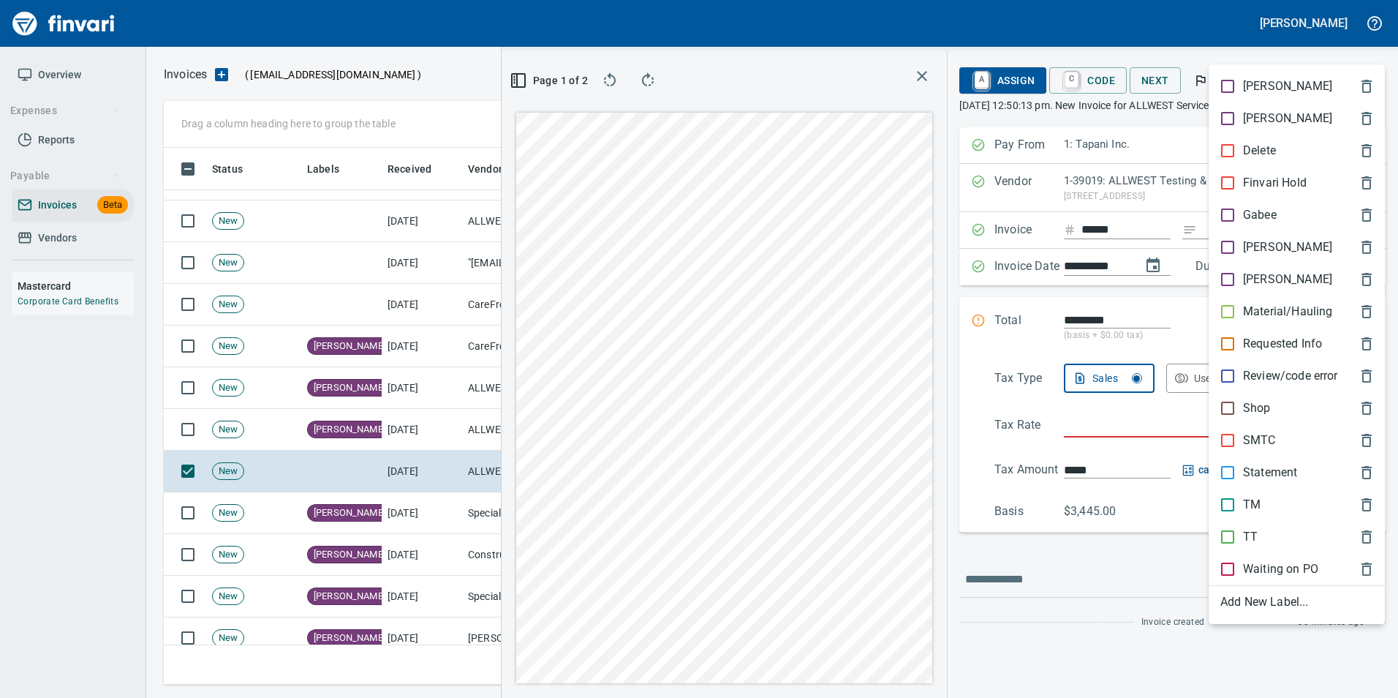
click at [1267, 251] on p "[PERSON_NAME]" at bounding box center [1287, 247] width 89 height 18
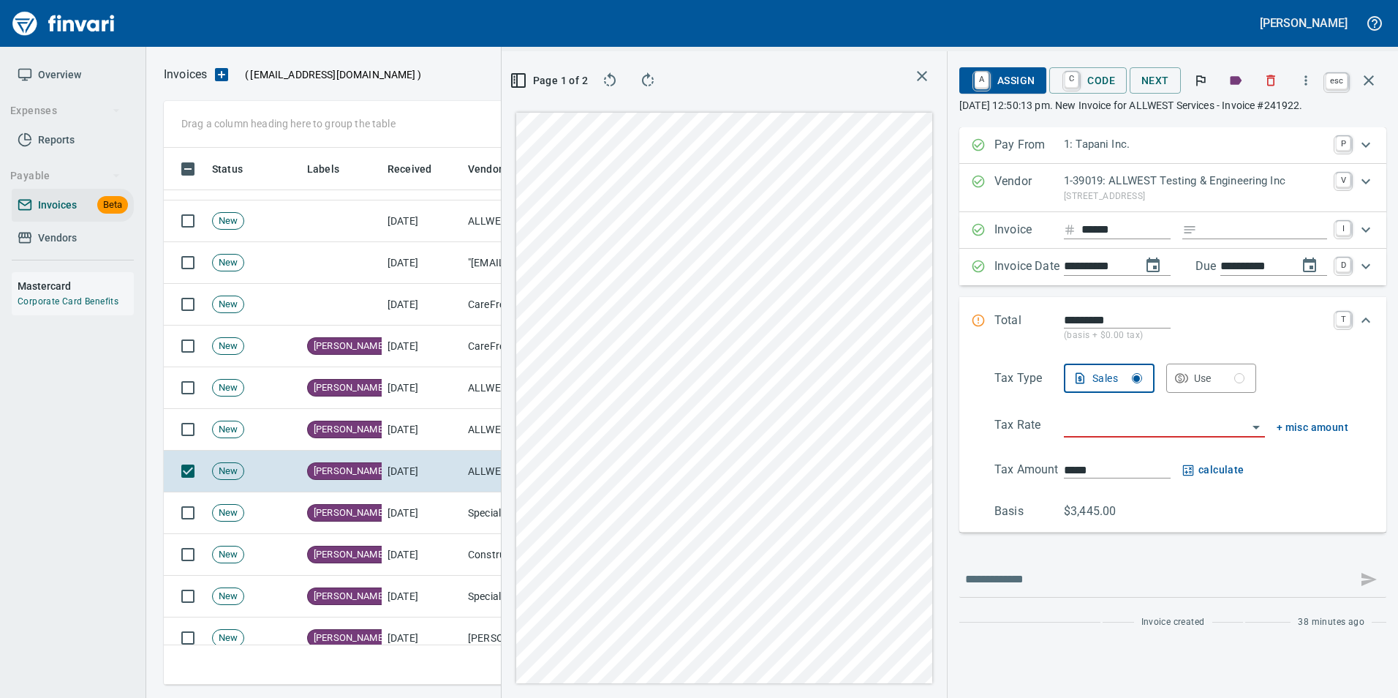
click at [1371, 84] on icon "button" at bounding box center [1369, 81] width 18 height 18
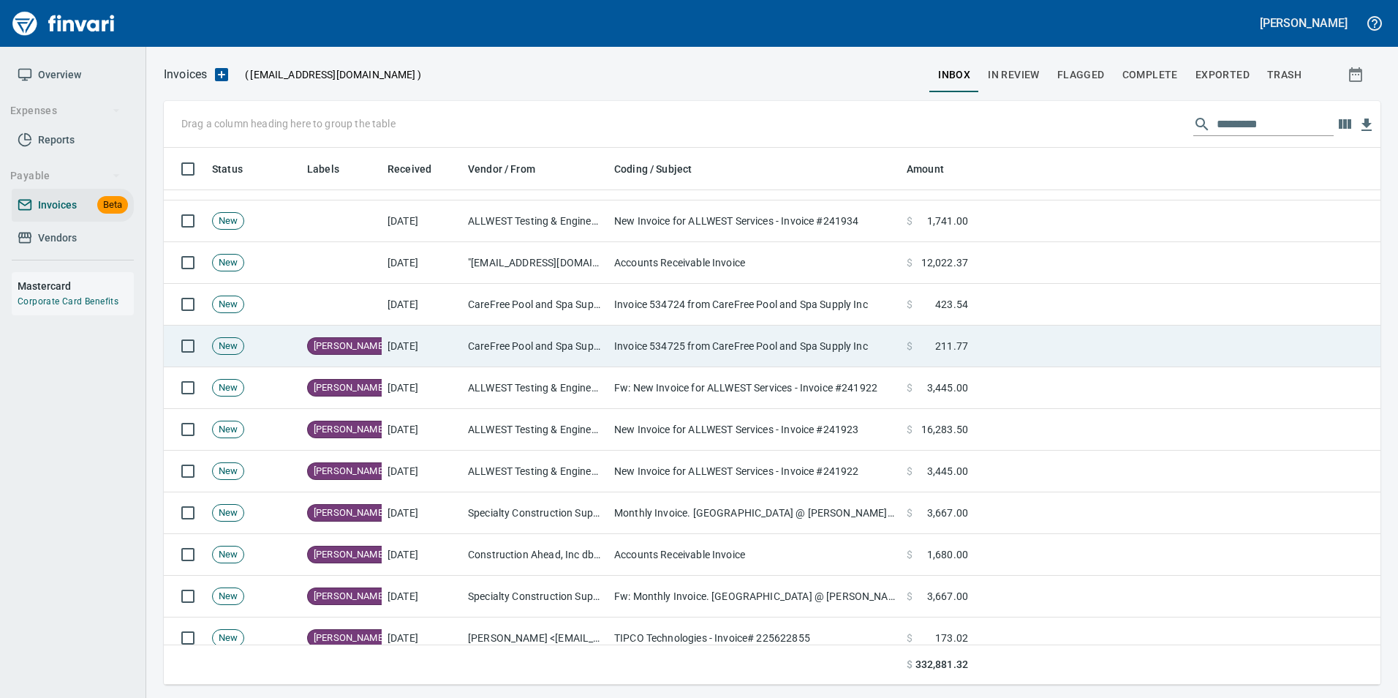
scroll to position [1, 1]
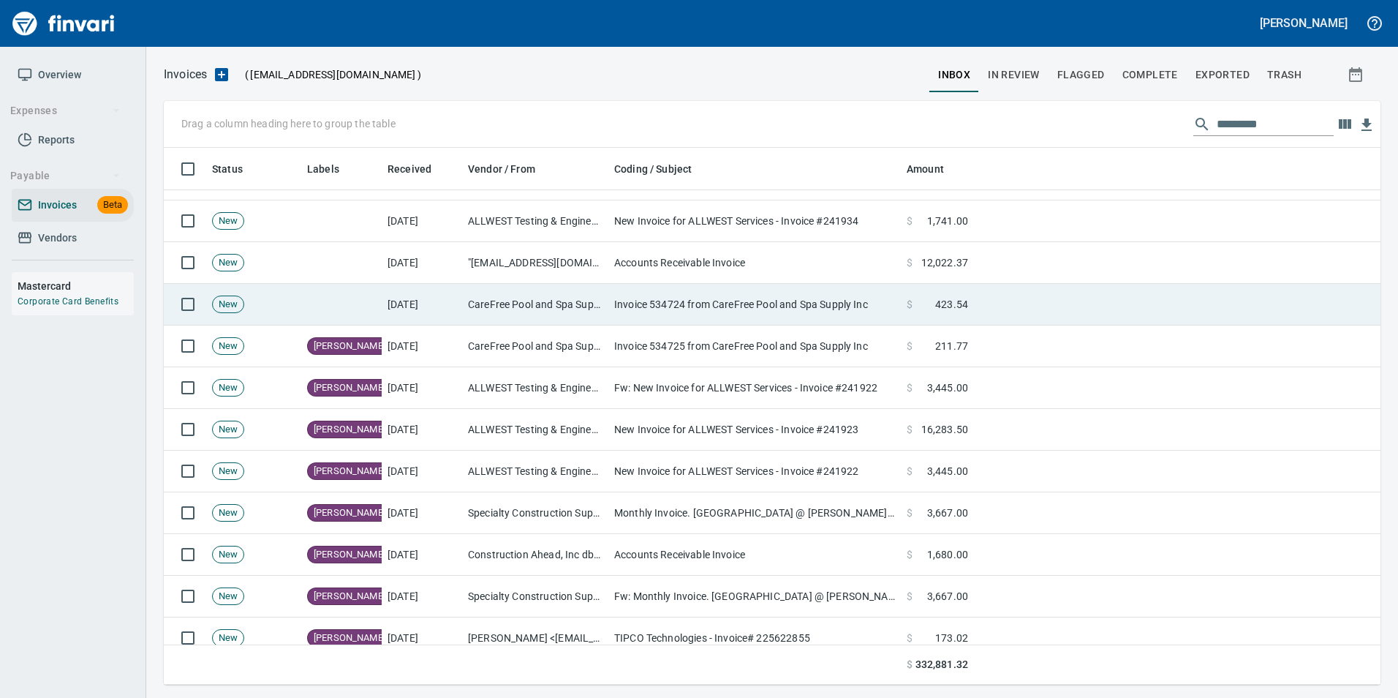
click at [581, 310] on td "CareFree Pool and Spa Supply Inc (1-22613)" at bounding box center [535, 305] width 146 height 42
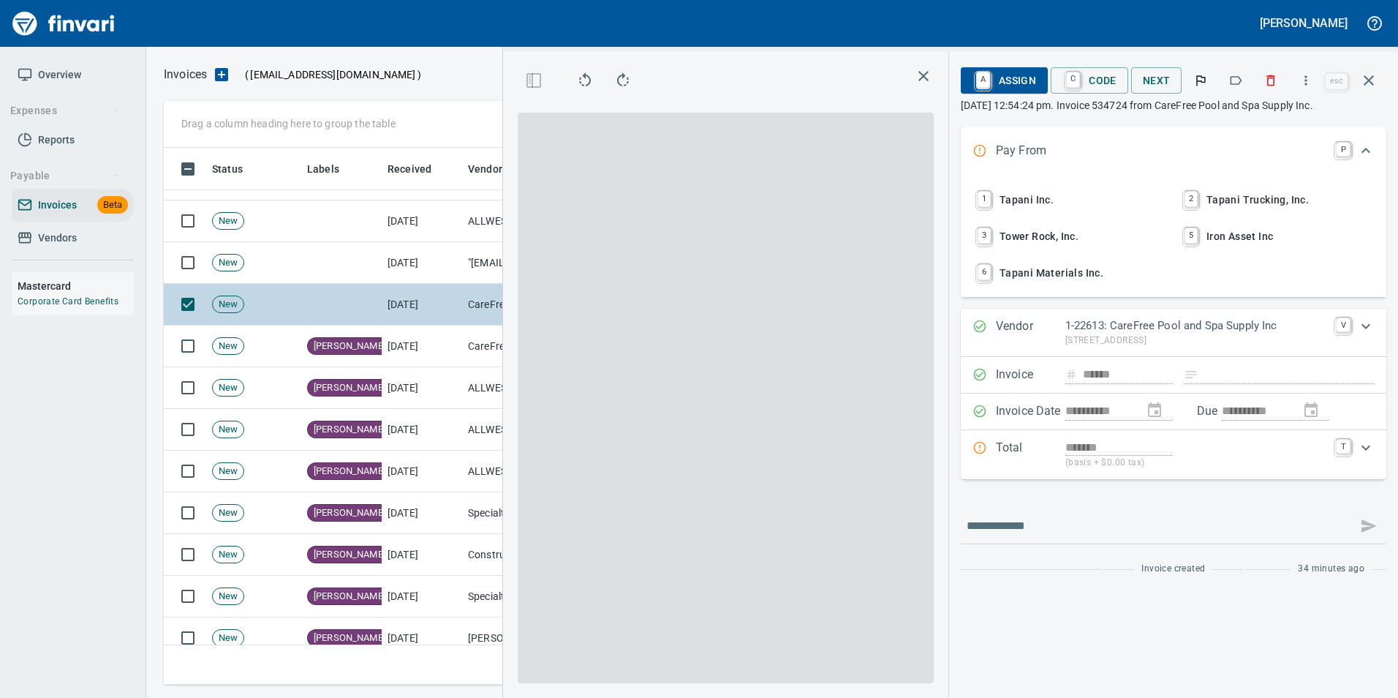
scroll to position [526, 829]
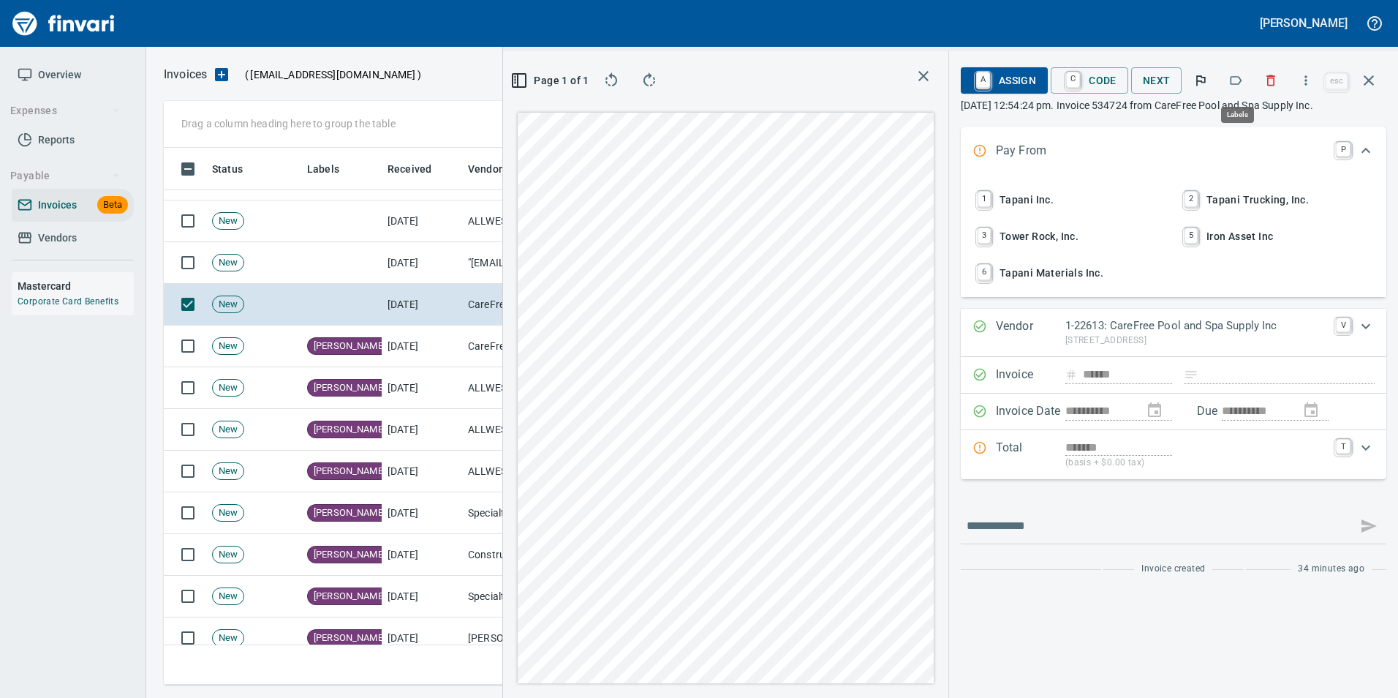
click at [1238, 78] on icon "button" at bounding box center [1236, 80] width 15 height 15
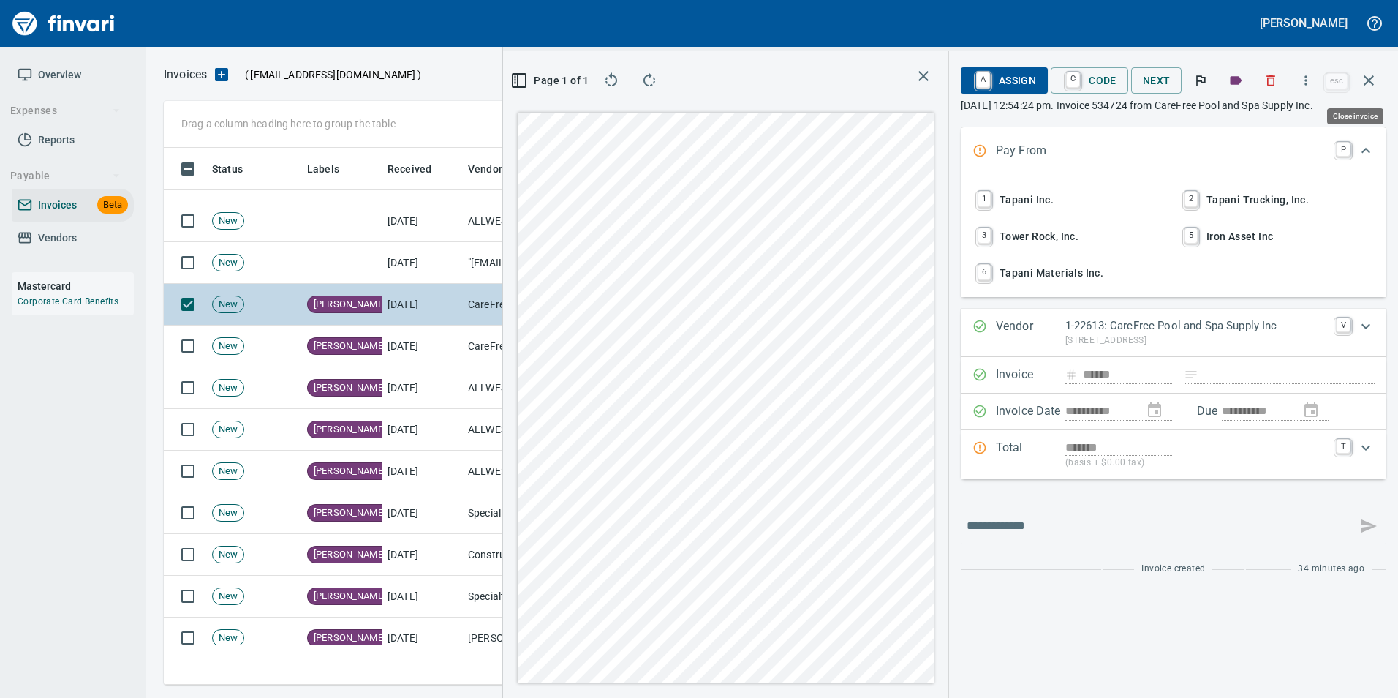
click at [1371, 80] on icon "button" at bounding box center [1369, 81] width 18 height 18
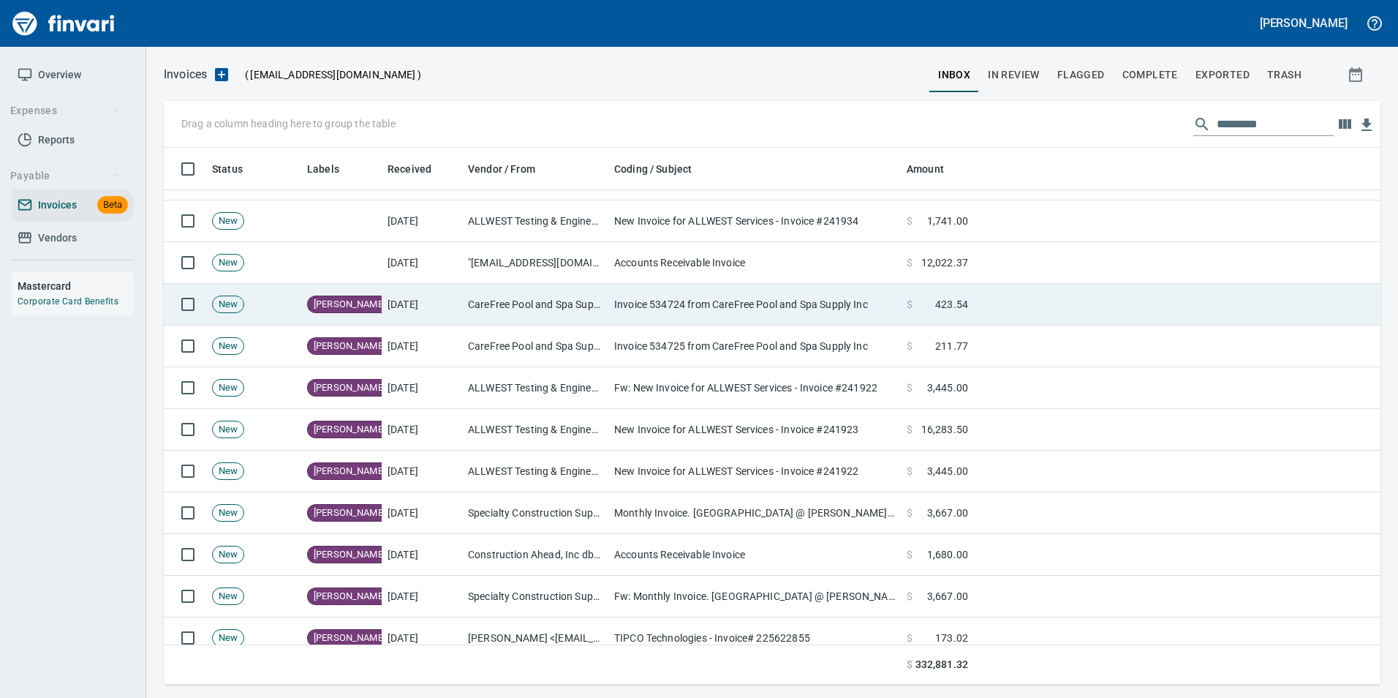
scroll to position [526, 1193]
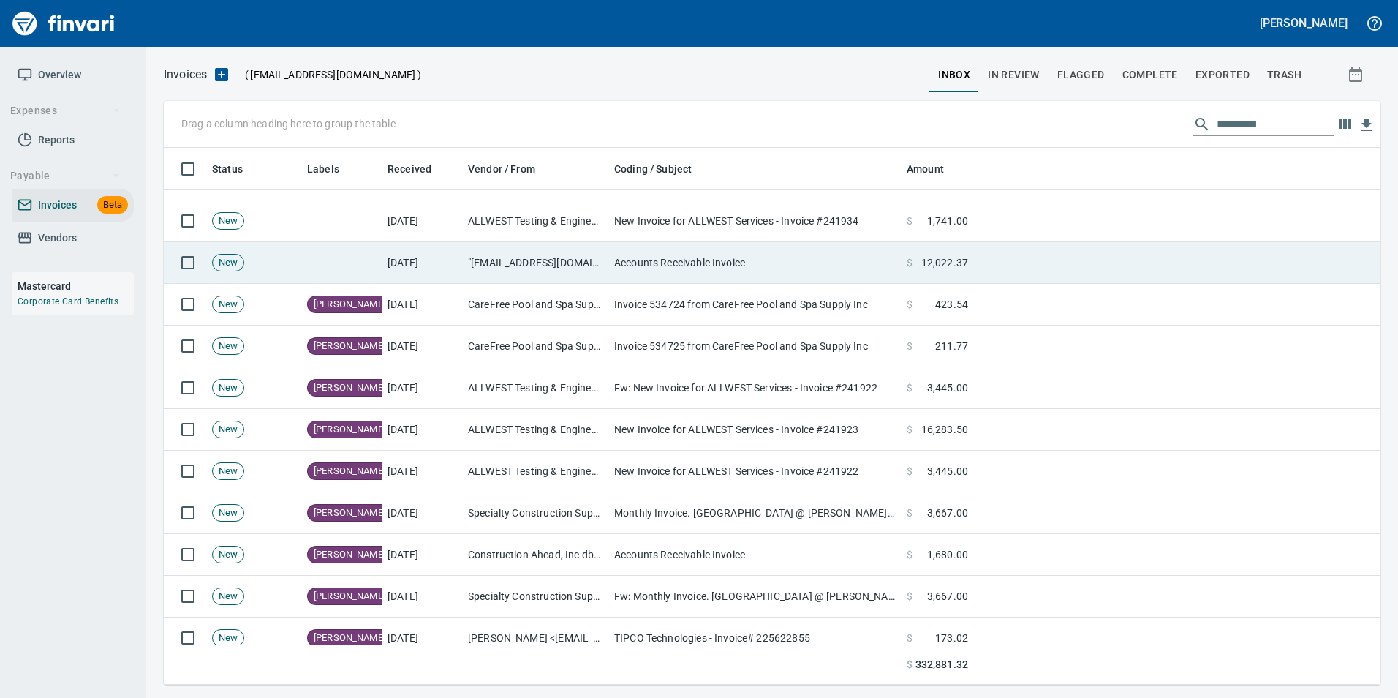
click at [509, 259] on td ""[EMAIL_ADDRESS][DOMAIN_NAME]" <[EMAIL_ADDRESS][DOMAIN_NAME]>" at bounding box center [535, 263] width 146 height 42
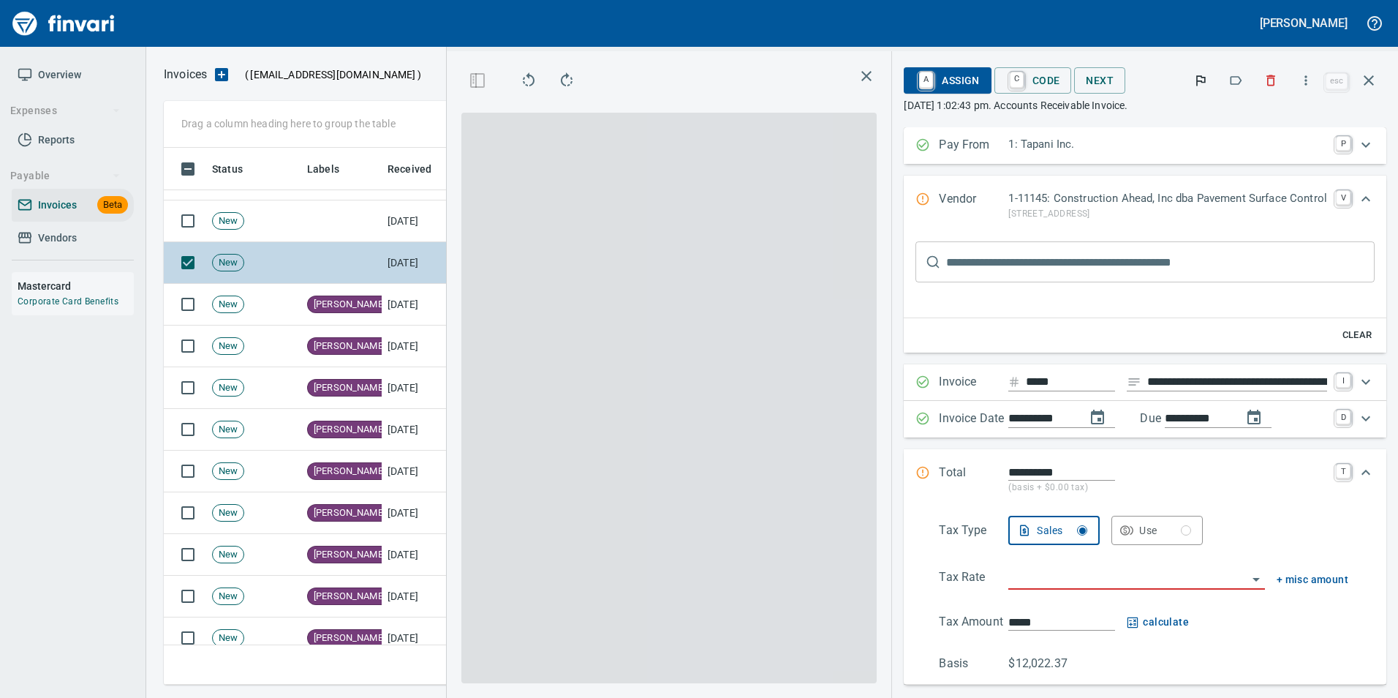
scroll to position [526, 829]
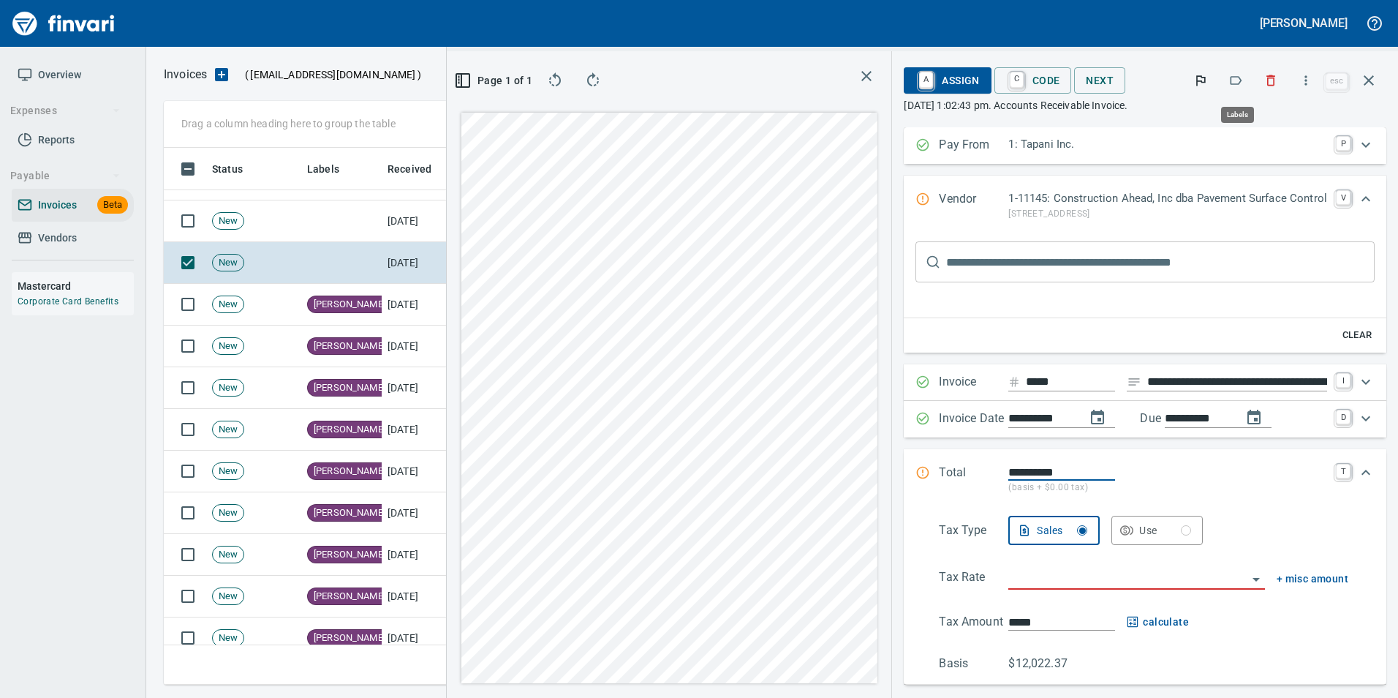
click at [1241, 78] on icon "button" at bounding box center [1237, 80] width 12 height 9
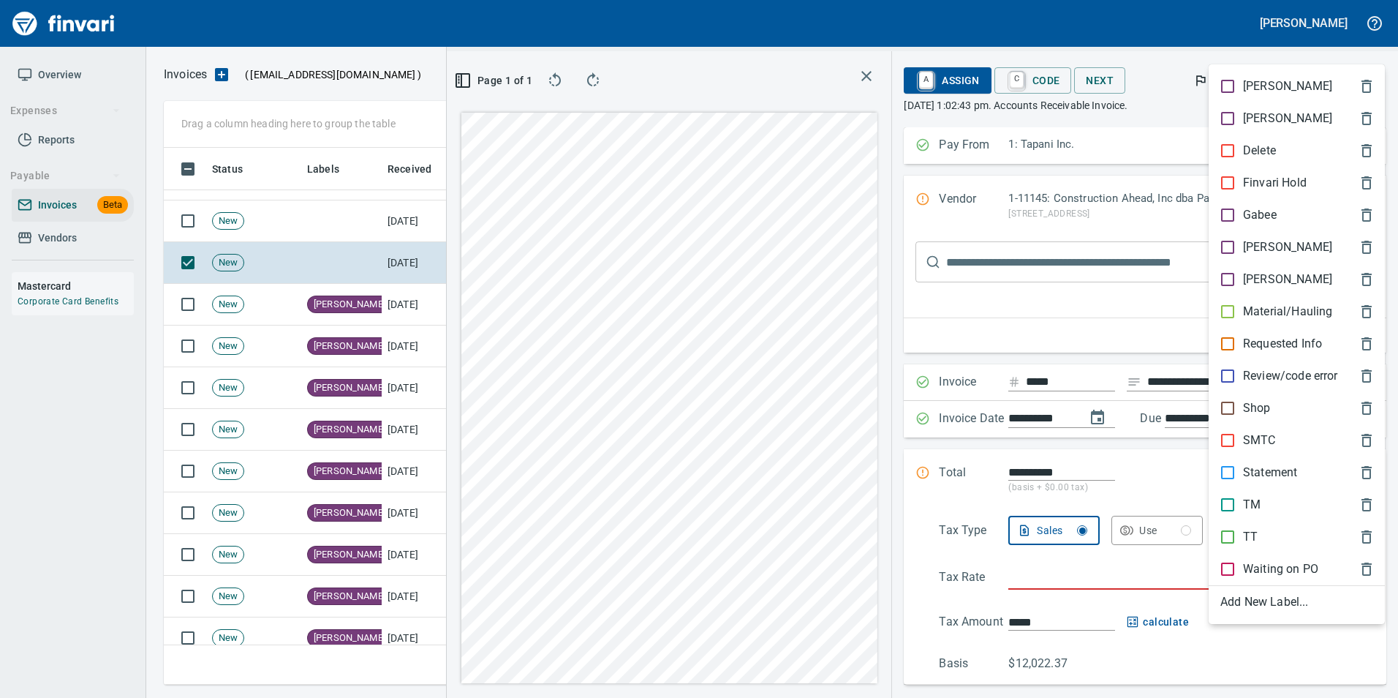
click at [1243, 247] on p "[PERSON_NAME]" at bounding box center [1287, 247] width 89 height 18
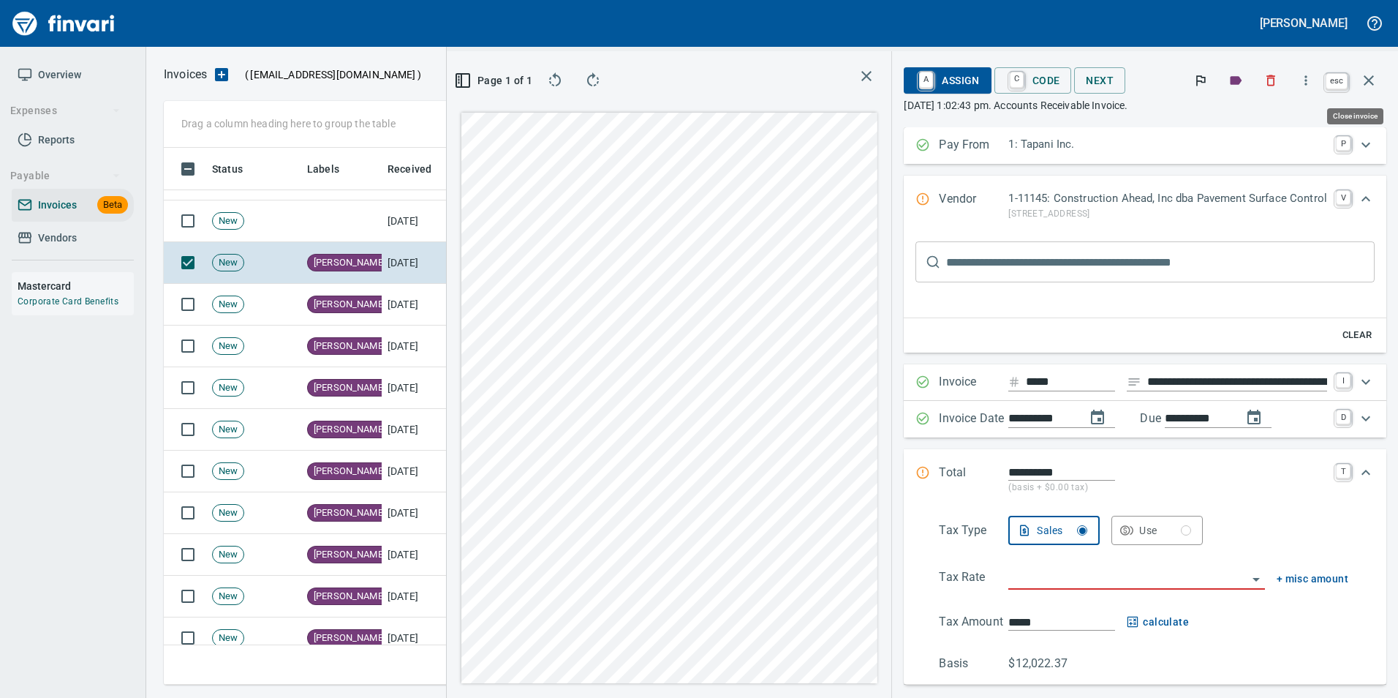
click at [1372, 78] on icon "button" at bounding box center [1369, 80] width 10 height 10
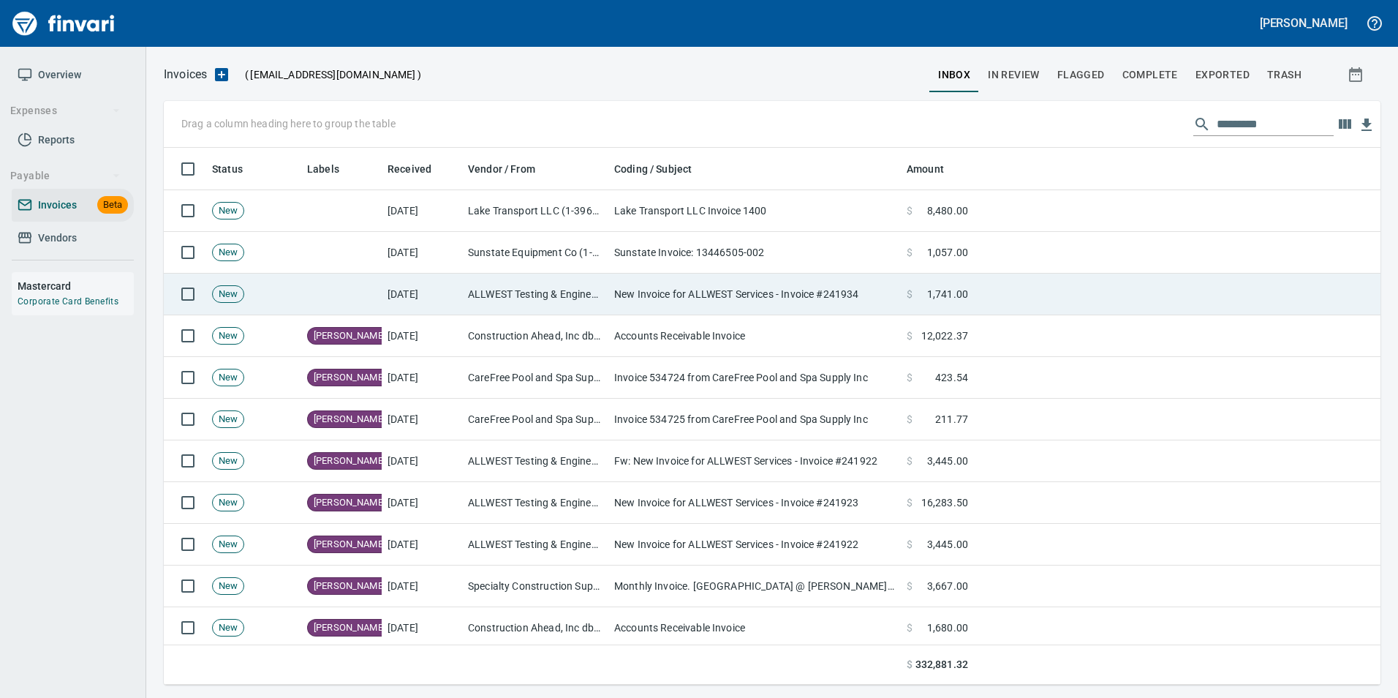
click at [416, 284] on td "[DATE]" at bounding box center [422, 295] width 80 height 42
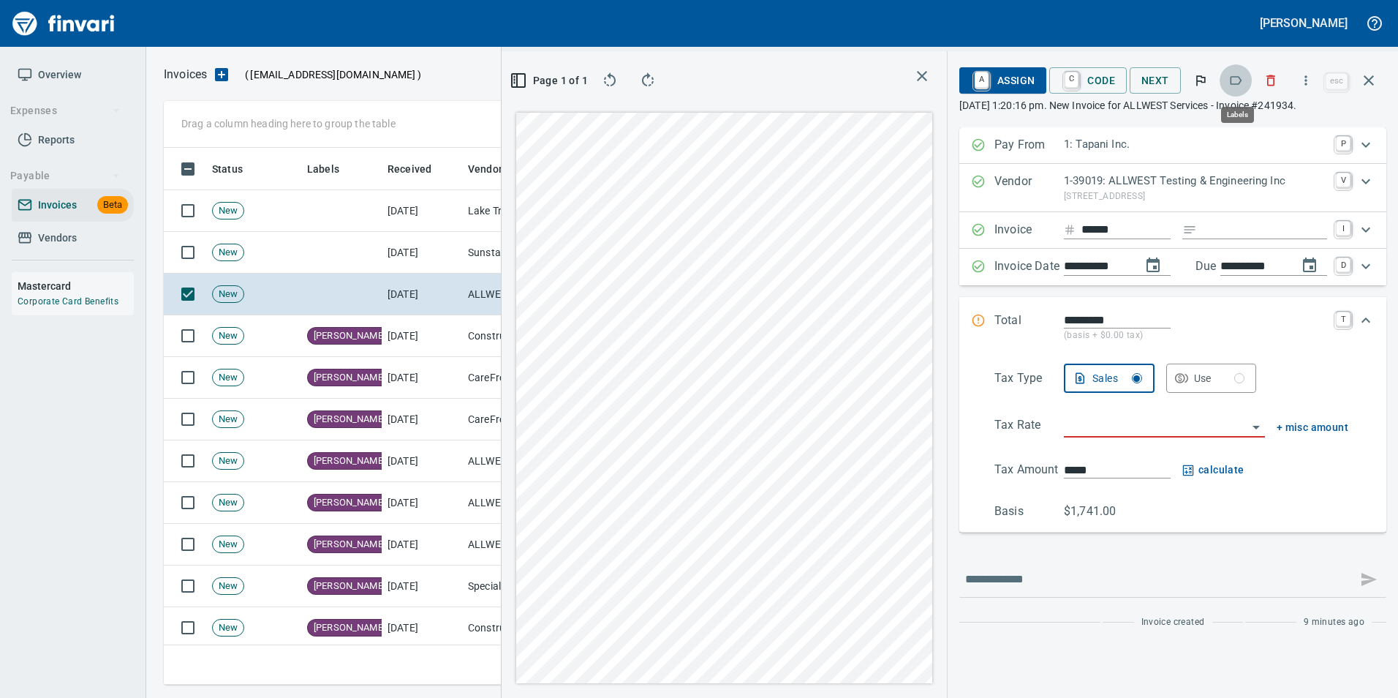
click at [1238, 80] on icon "button" at bounding box center [1236, 80] width 15 height 15
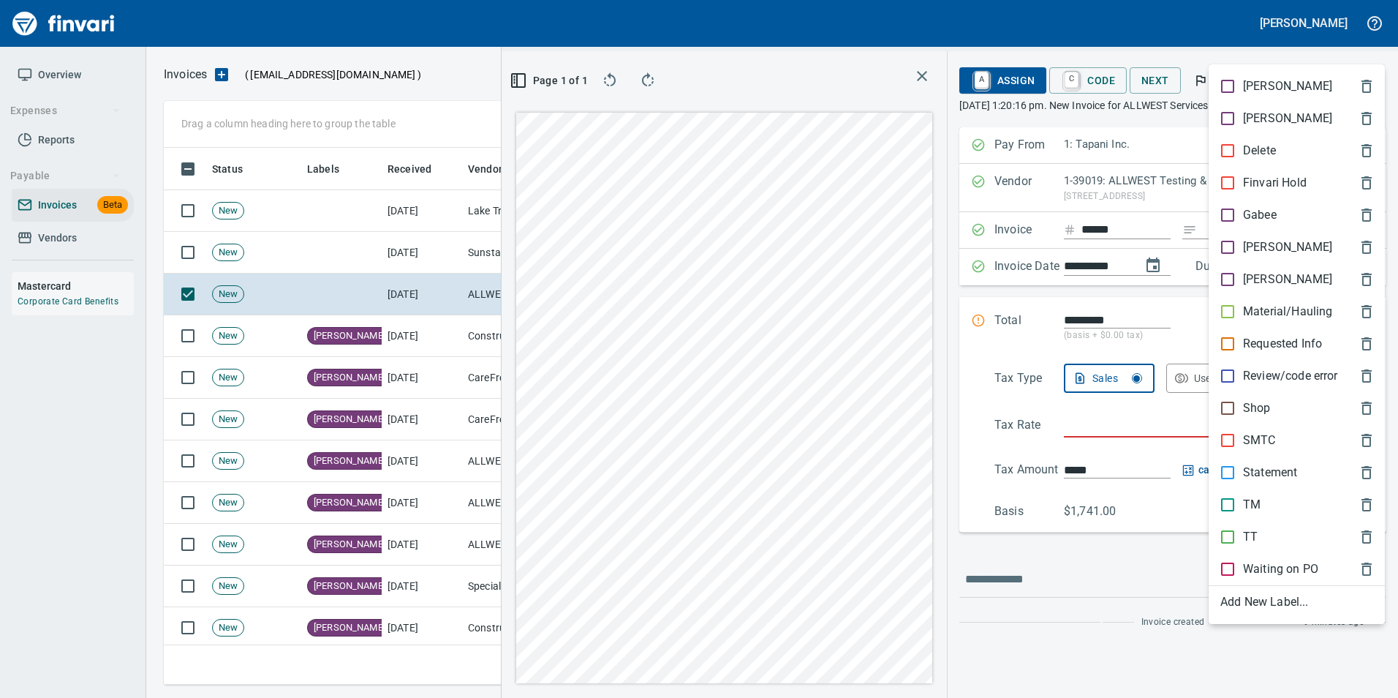
click at [1251, 241] on p "[PERSON_NAME]" at bounding box center [1287, 247] width 89 height 18
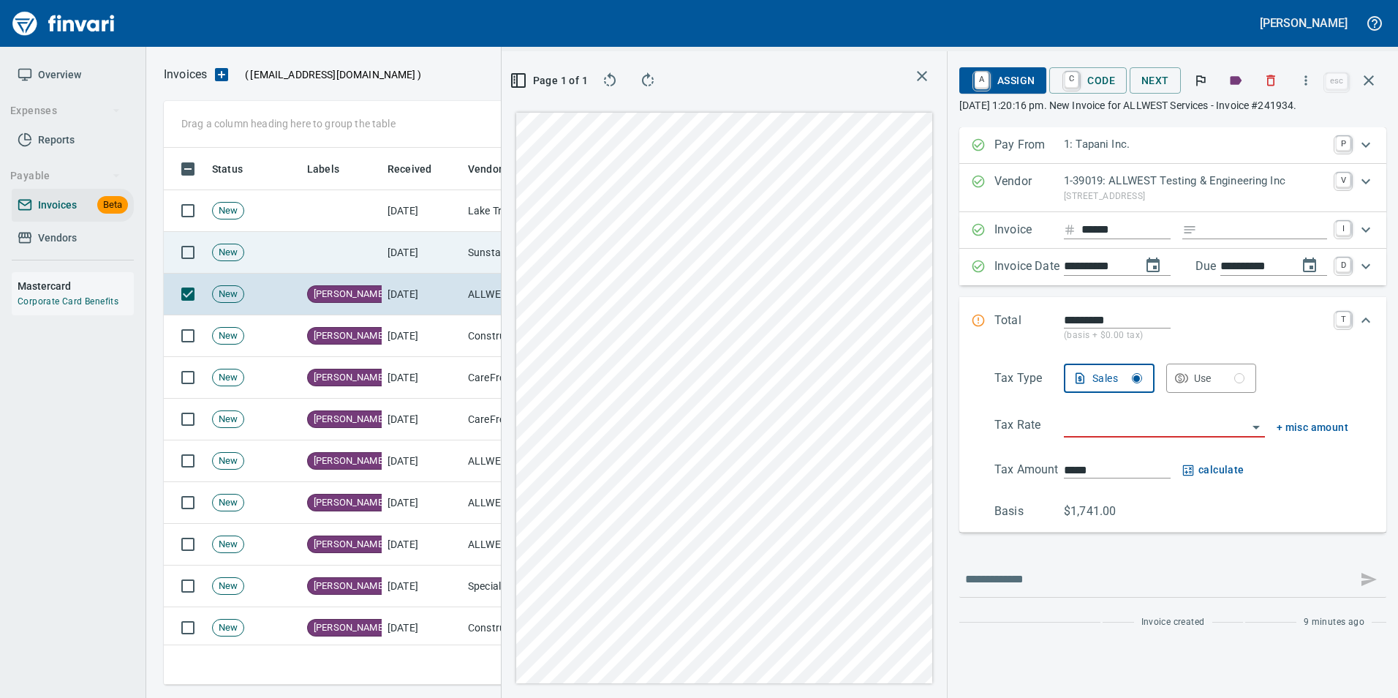
click at [1364, 75] on icon "button" at bounding box center [1369, 81] width 18 height 18
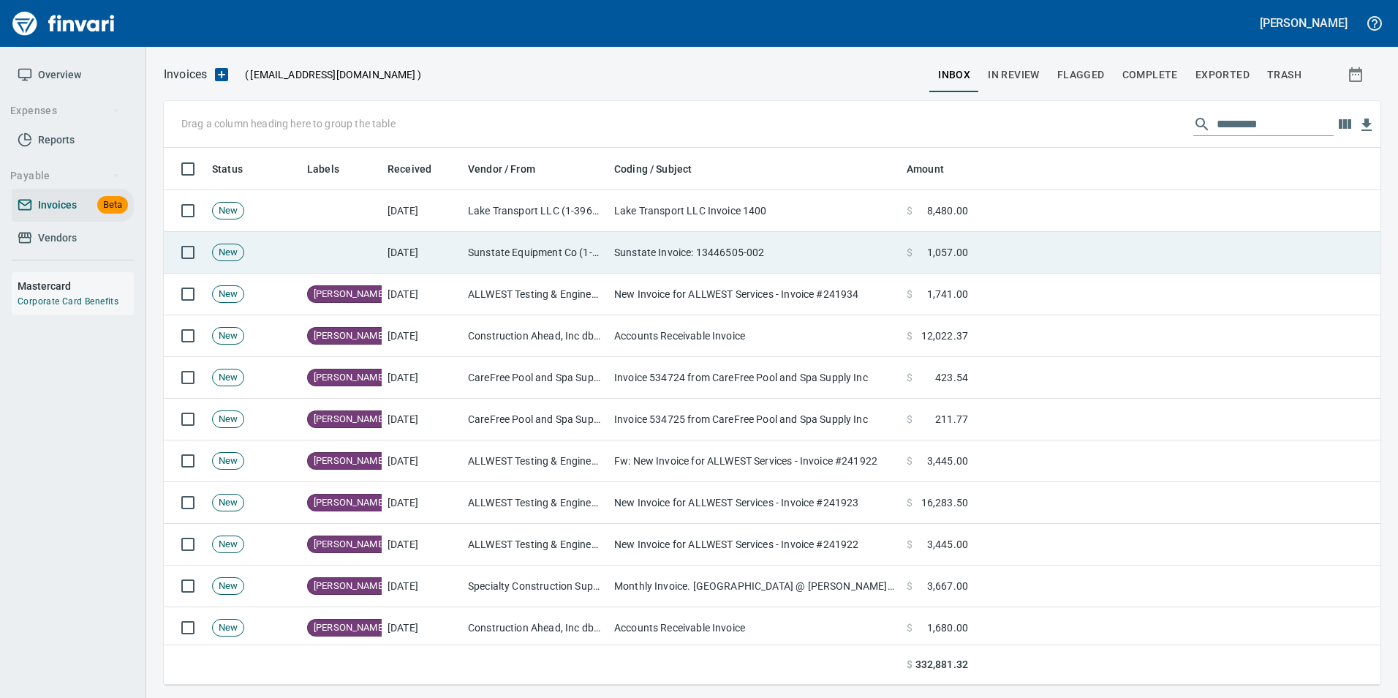
click at [587, 259] on td "Sunstate Equipment Co (1-30297)" at bounding box center [535, 253] width 146 height 42
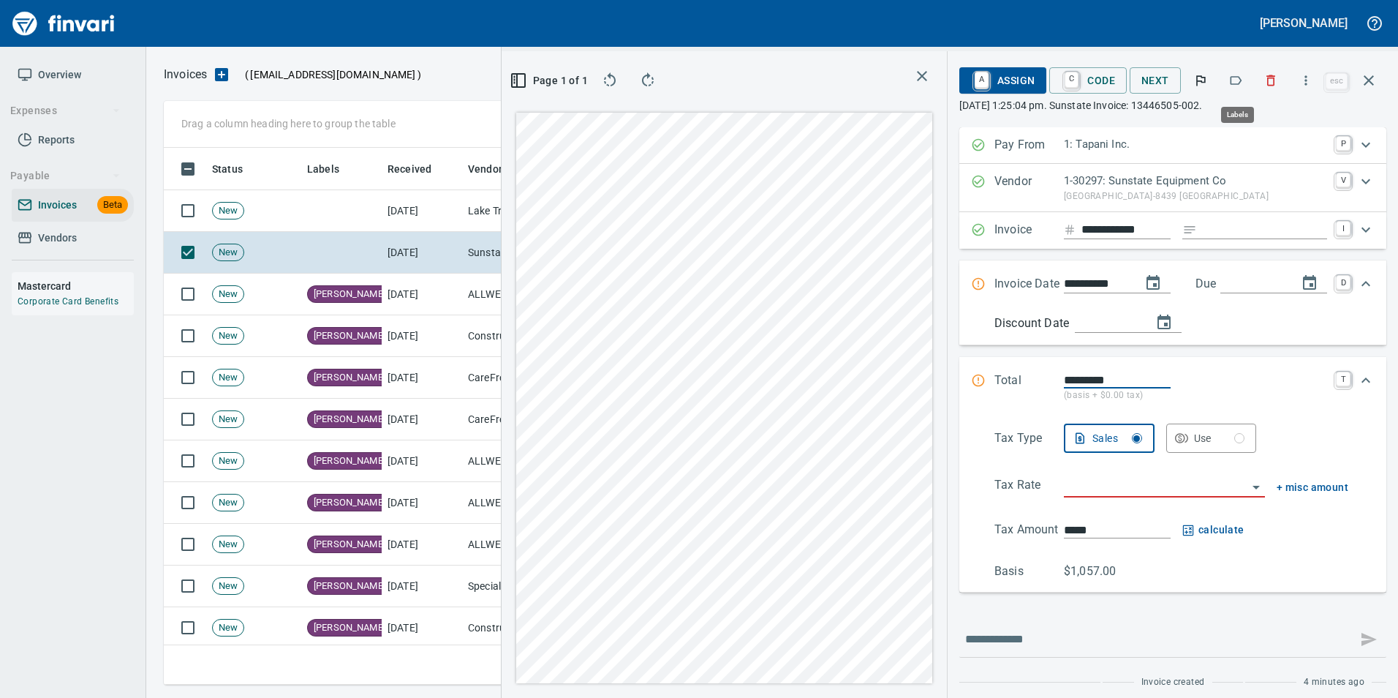
click at [1237, 79] on icon "button" at bounding box center [1236, 80] width 15 height 15
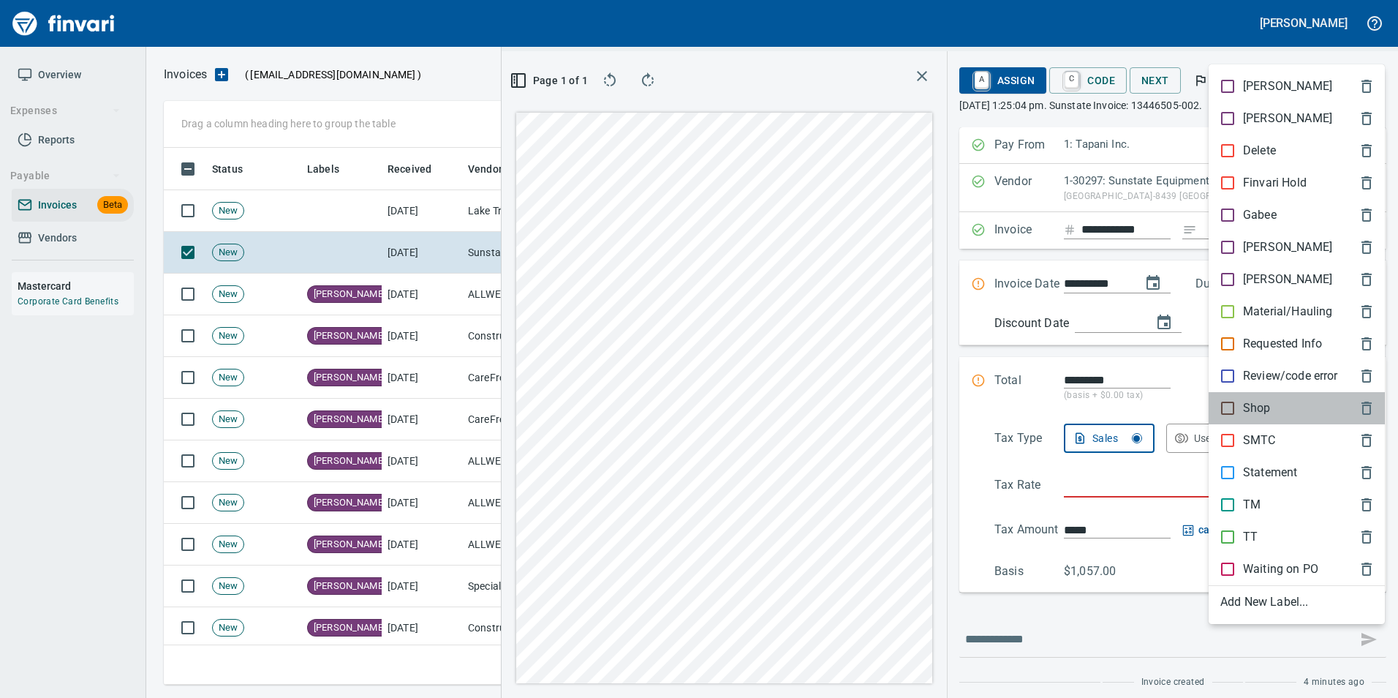
click at [1276, 399] on span "Shop" at bounding box center [1285, 408] width 129 height 18
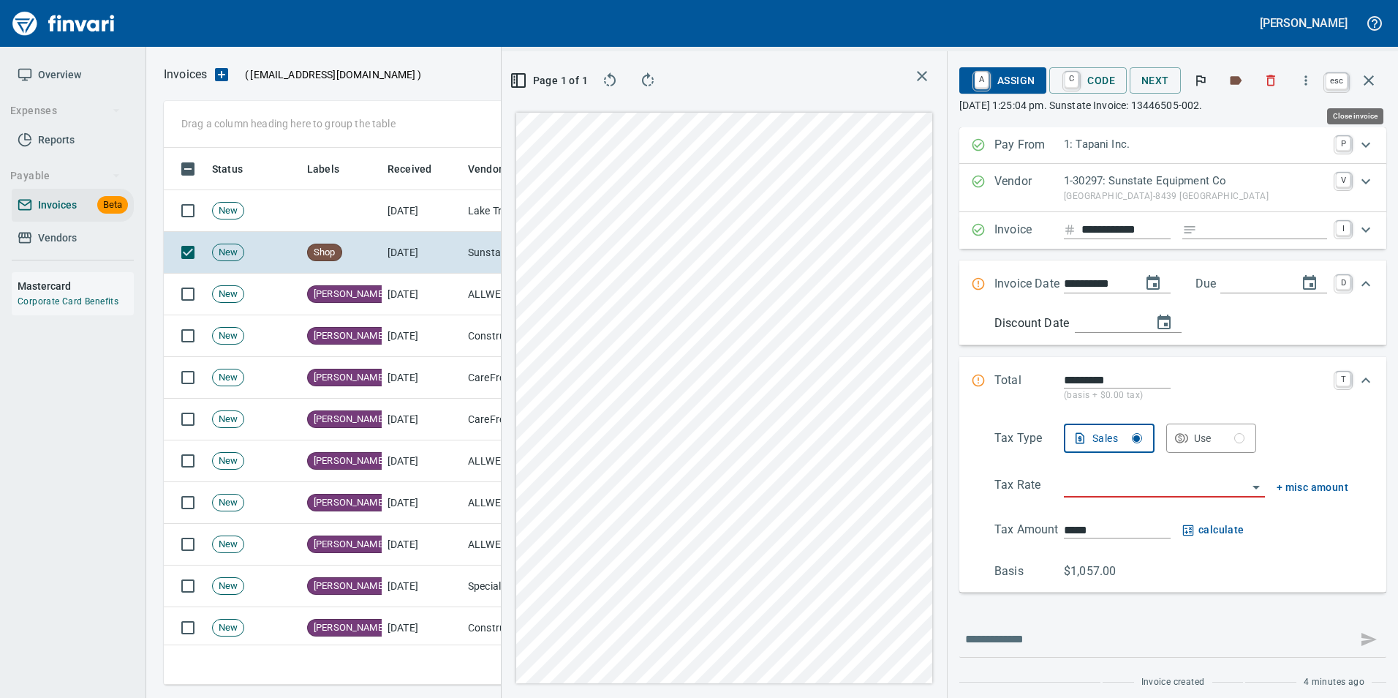
click at [1375, 77] on icon "button" at bounding box center [1369, 81] width 18 height 18
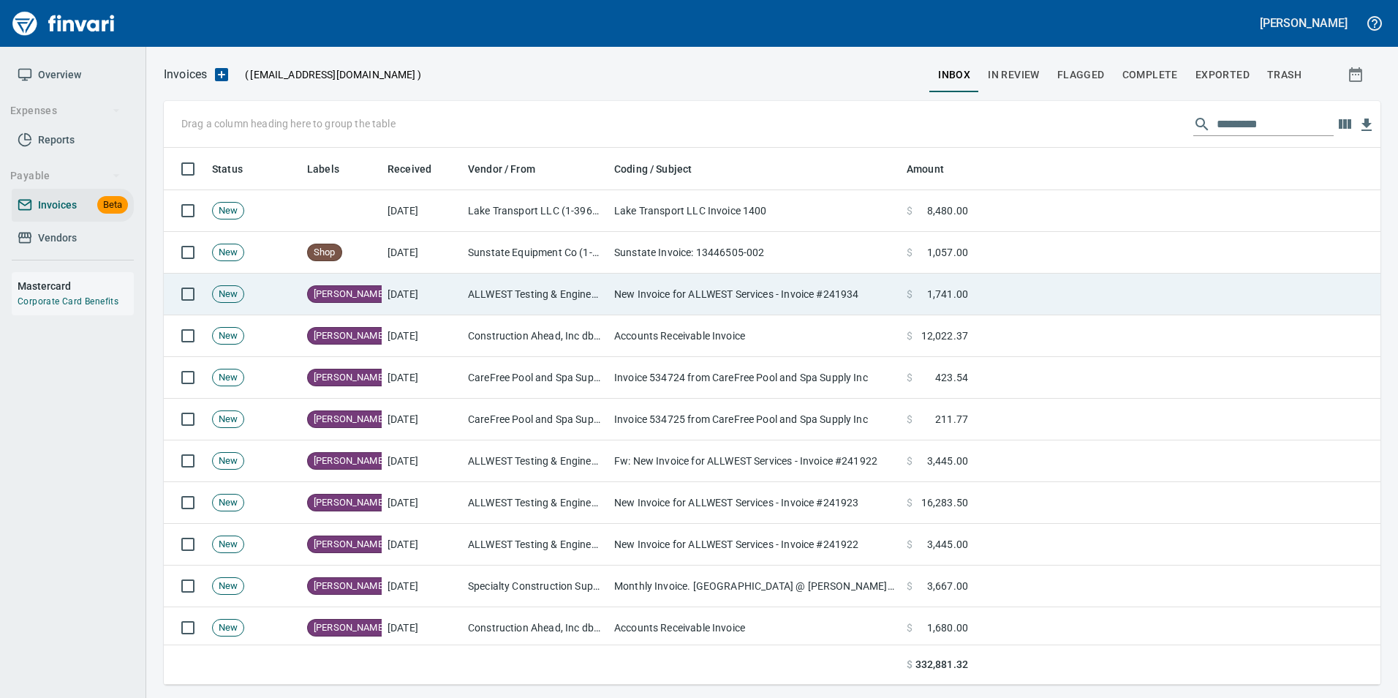
scroll to position [1, 1]
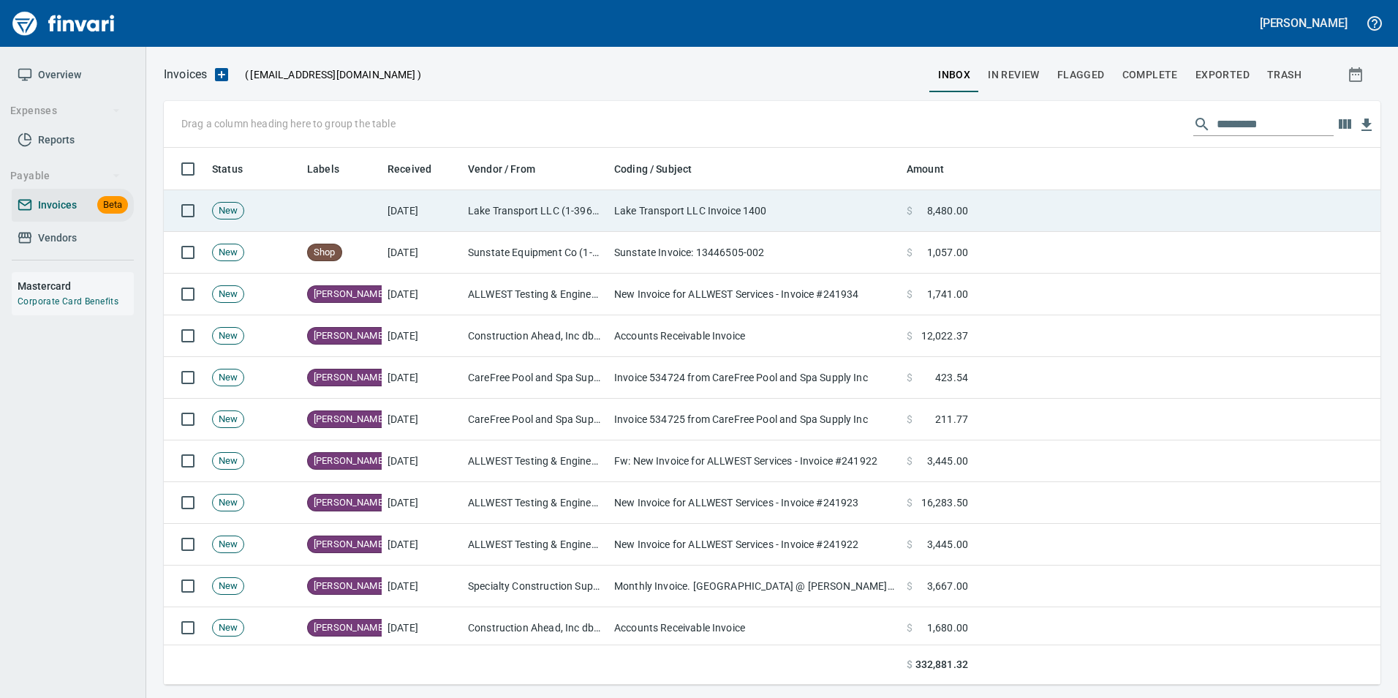
click at [652, 208] on td "Lake Transport LLC Invoice 1400" at bounding box center [754, 211] width 293 height 42
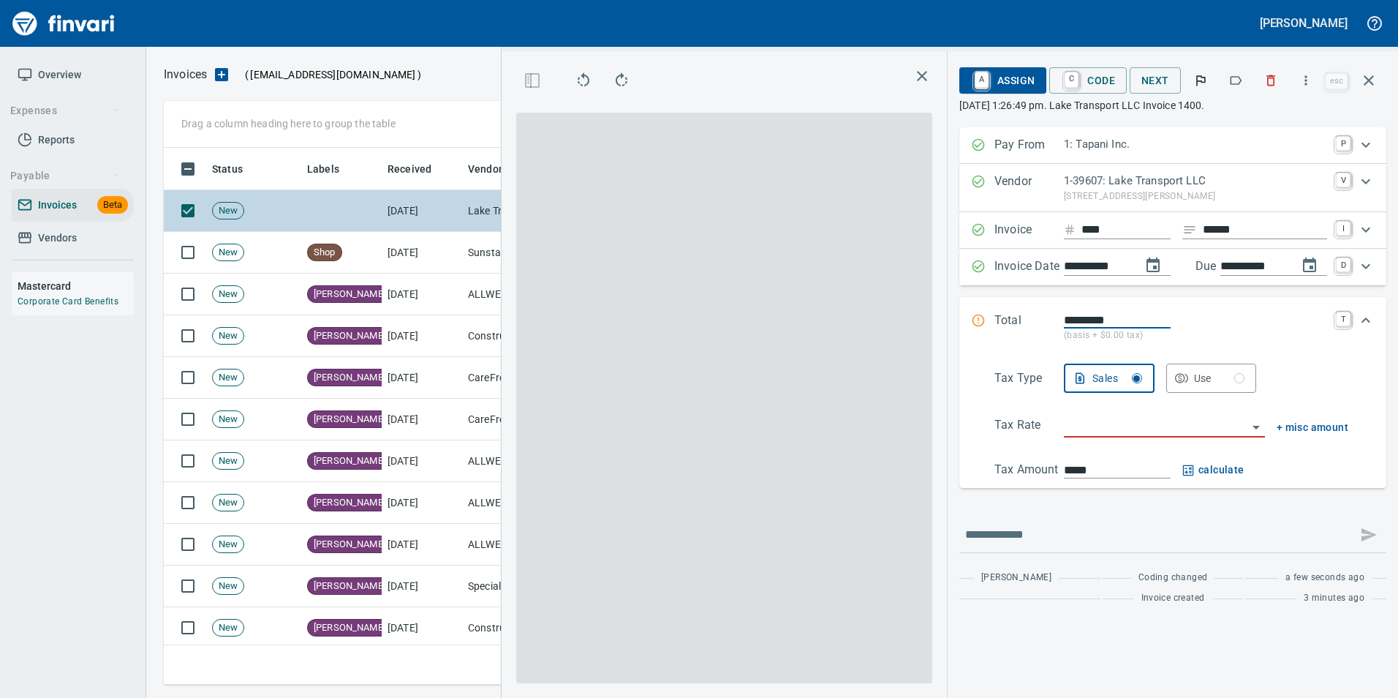
scroll to position [526, 829]
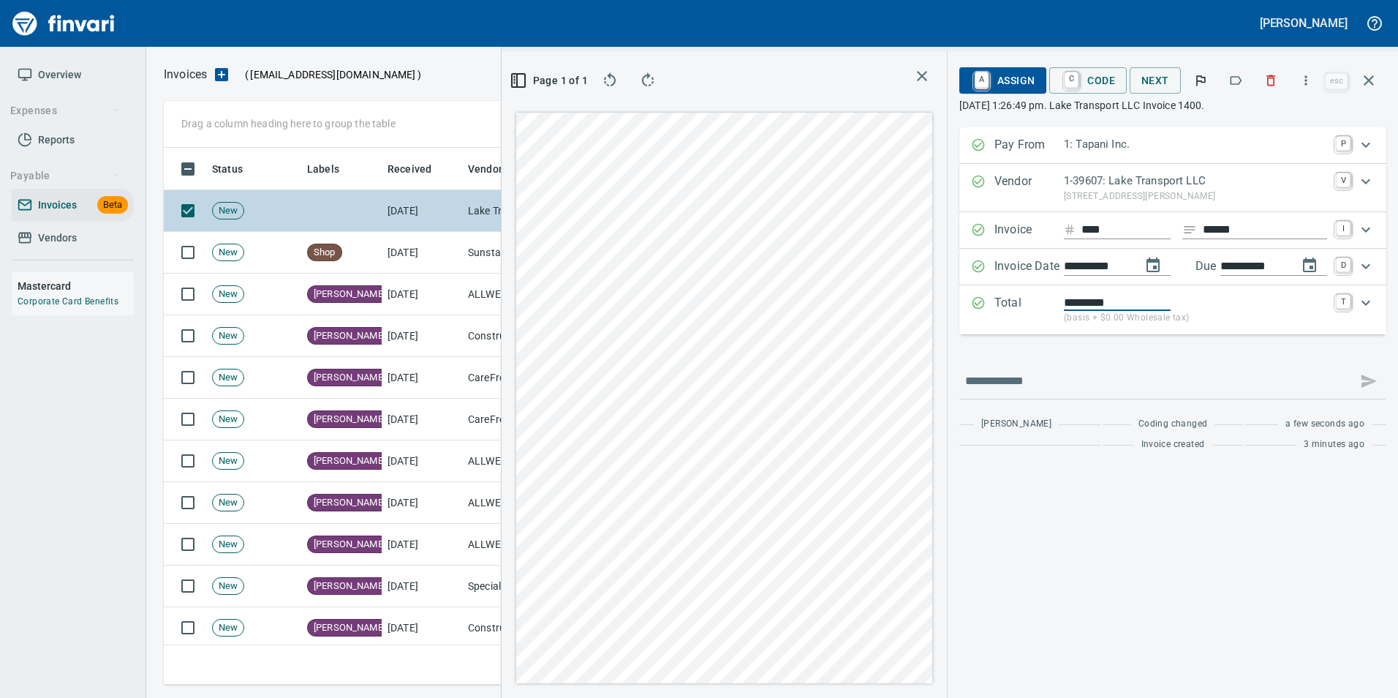
type input "**********"
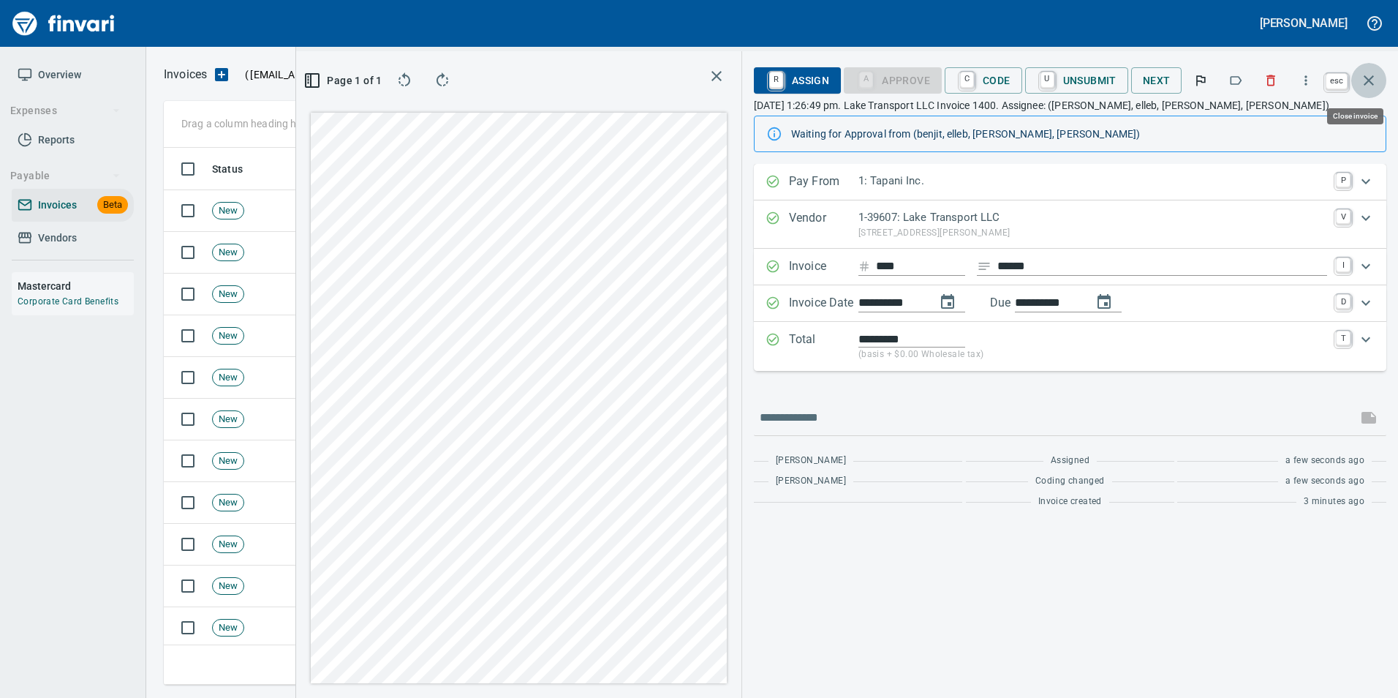
click at [1380, 83] on button "button" at bounding box center [1369, 80] width 35 height 35
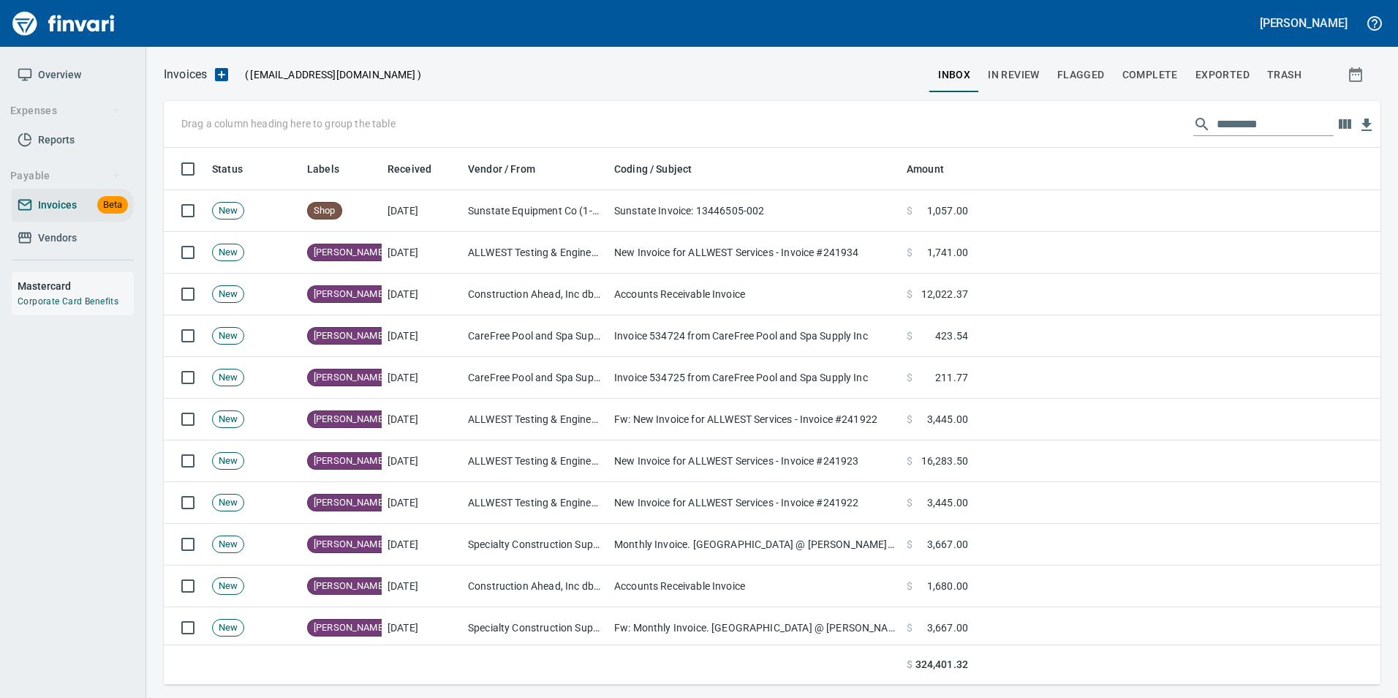
drag, startPoint x: 1257, startPoint y: 142, endPoint x: 1253, endPoint y: 135, distance: 7.9
click at [1254, 136] on div "Drag a column heading here to group the table" at bounding box center [772, 124] width 1217 height 47
click at [1252, 133] on input "text" at bounding box center [1275, 124] width 117 height 23
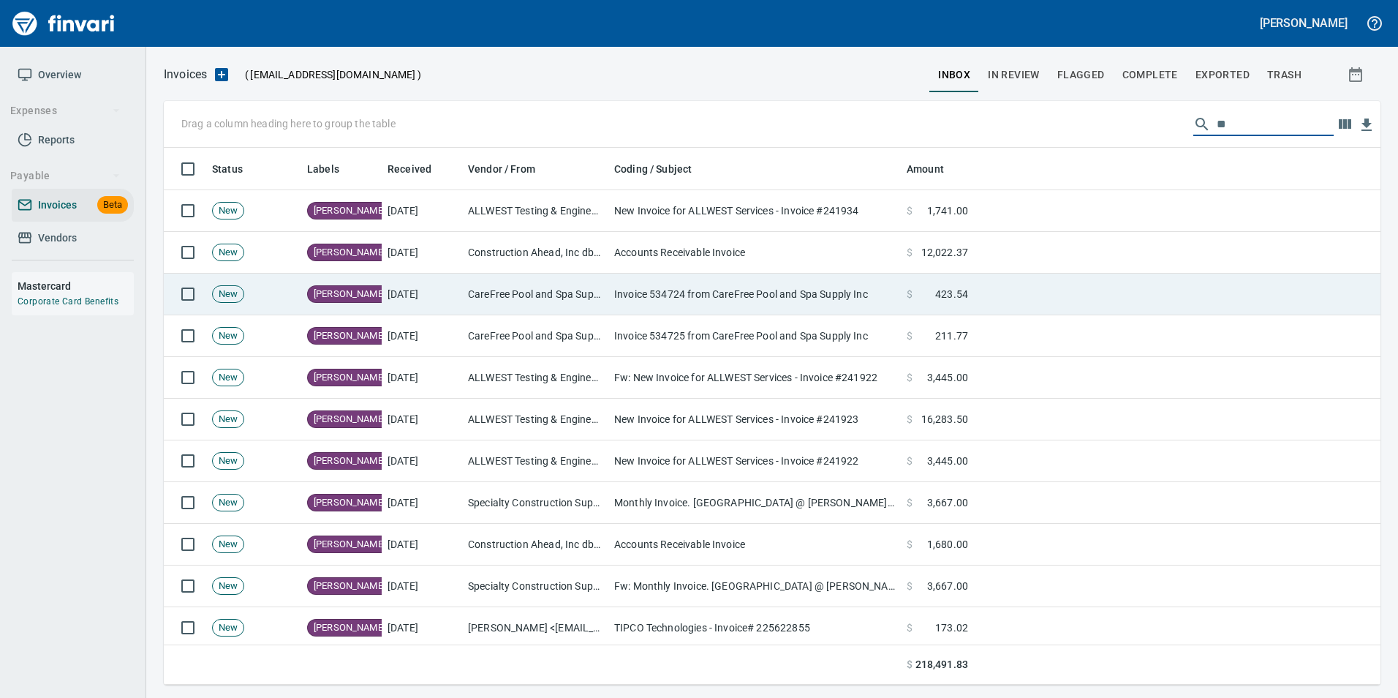
type input "*"
